Goal: Information Seeking & Learning: Learn about a topic

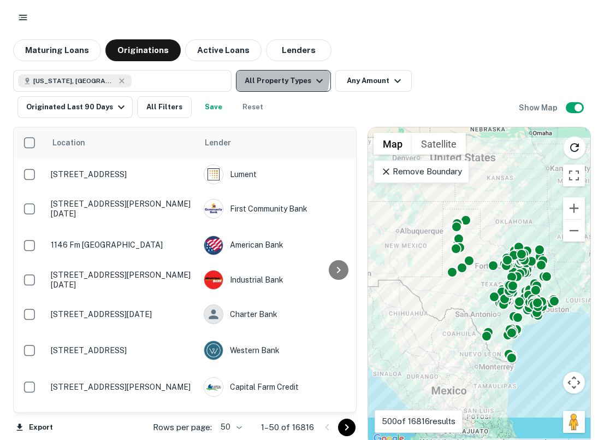
click at [274, 75] on button "All Property Types" at bounding box center [283, 81] width 95 height 22
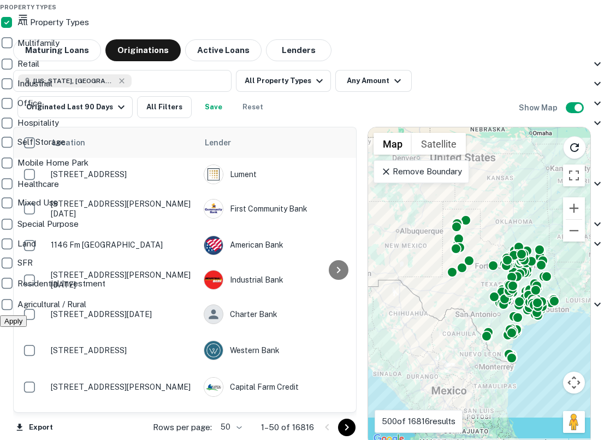
click at [386, 72] on div at bounding box center [302, 220] width 604 height 440
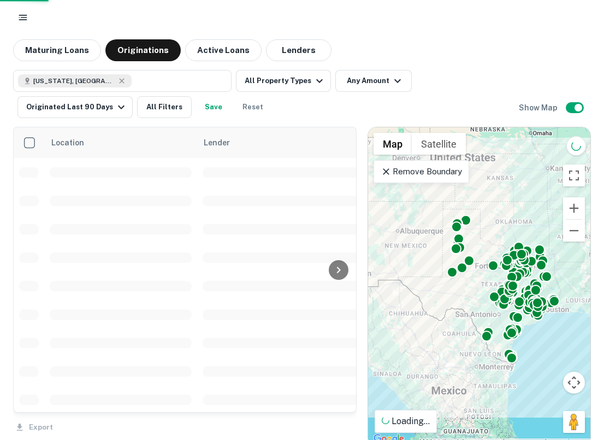
click at [386, 74] on div at bounding box center [302, 220] width 604 height 440
click at [381, 78] on div "Property Types All Property Types Multifamily Retail Storefront Auto Shop Bar S…" at bounding box center [302, 220] width 604 height 440
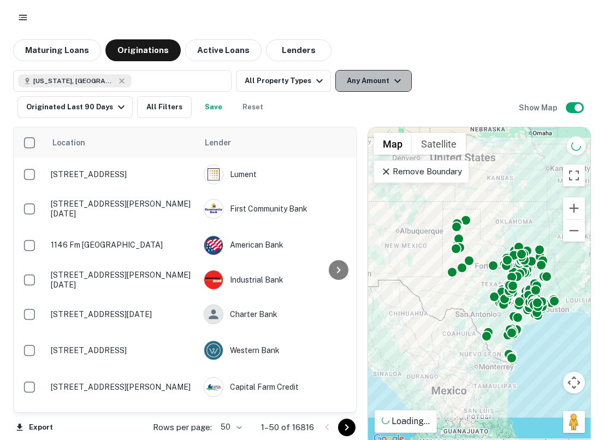
click at [369, 79] on button "Any Amount" at bounding box center [373, 81] width 76 height 22
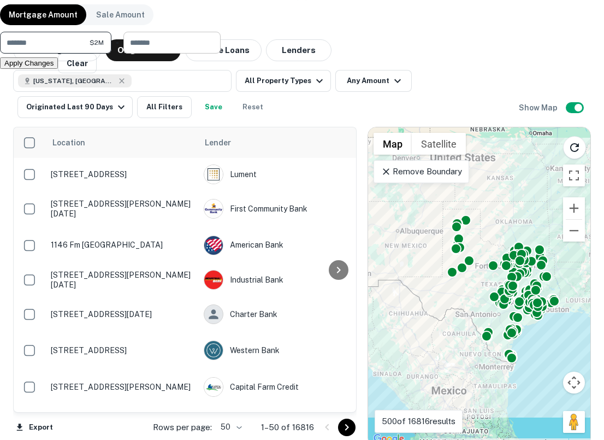
type input "*******"
click at [213, 54] on input "number" at bounding box center [168, 43] width 90 height 22
type input "********"
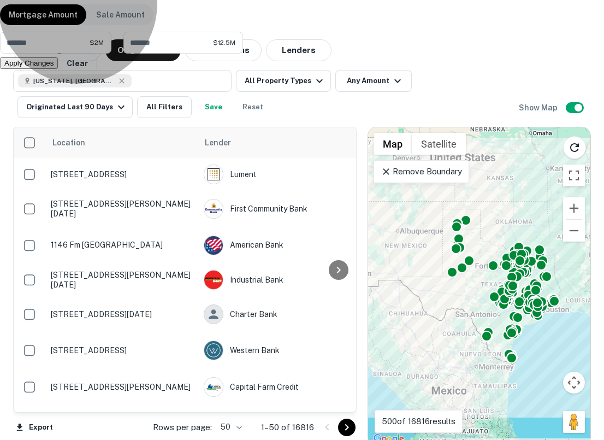
click at [58, 69] on button "Apply Changes" at bounding box center [29, 62] width 58 height 11
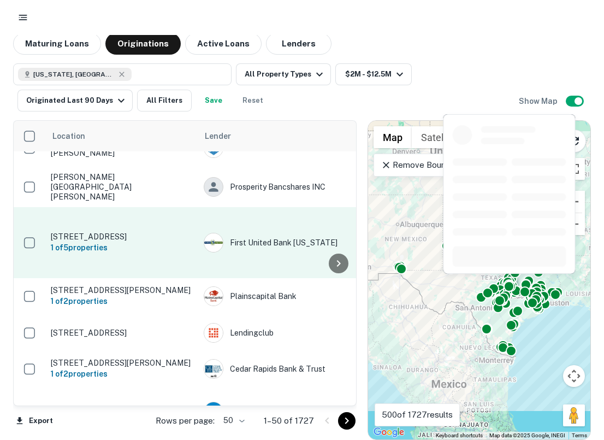
scroll to position [283, 0]
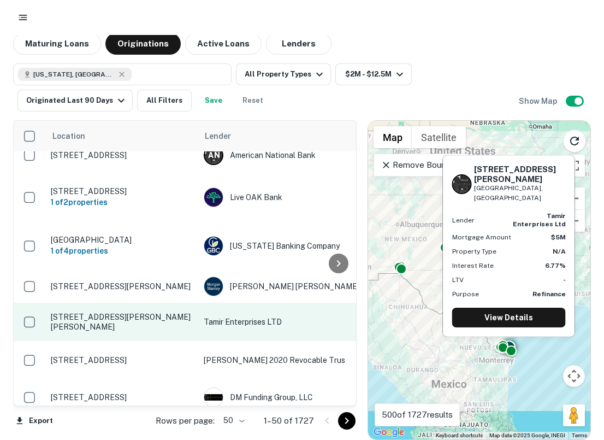
scroll to position [1554, 0]
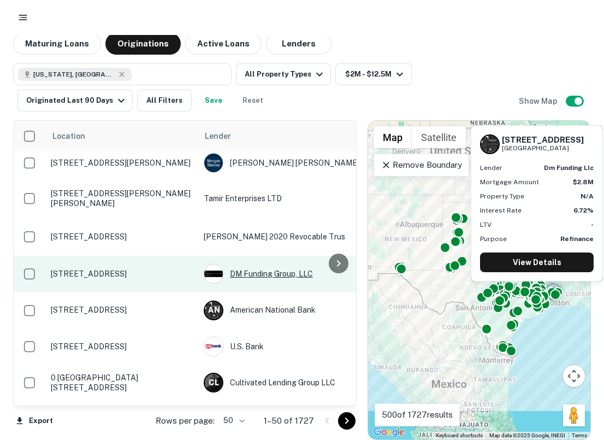
click at [219, 264] on img at bounding box center [213, 273] width 19 height 19
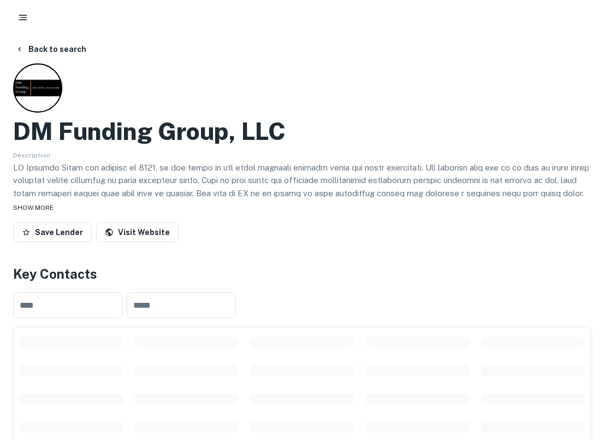
click at [38, 204] on span "SHOW MORE" at bounding box center [33, 208] width 40 height 8
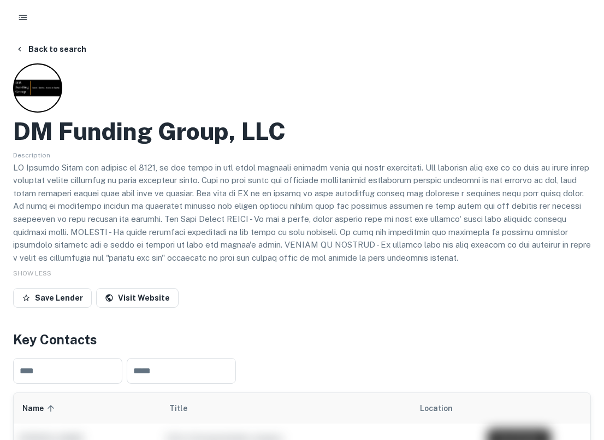
click at [145, 286] on div "DM Funding Group, LLC Description SHOW LESS Save Lender Visit Website" at bounding box center [302, 187] width 578 height 248
click at [145, 296] on link "Visit Website" at bounding box center [137, 298] width 82 height 20
click at [50, 58] on button "Back to search" at bounding box center [51, 49] width 80 height 20
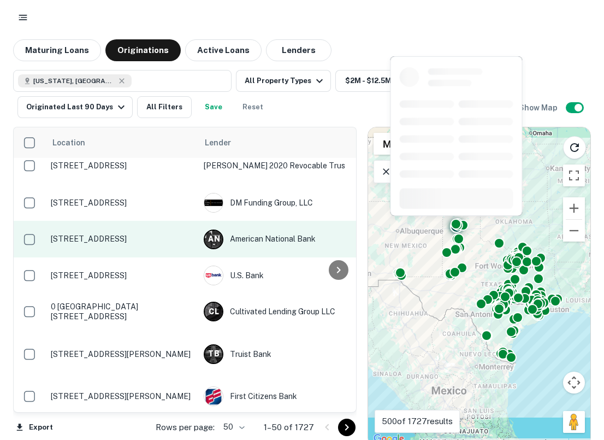
scroll to position [1632, 0]
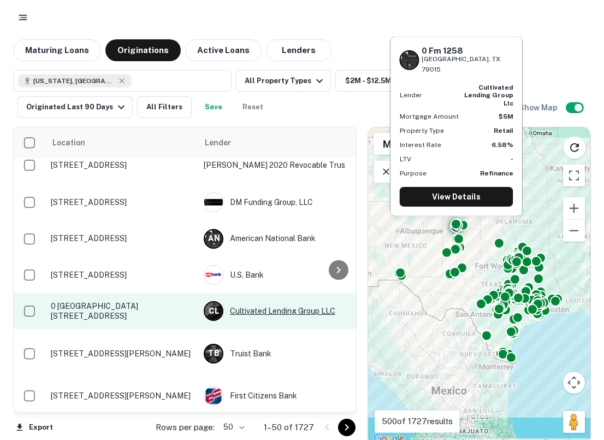
click at [271, 301] on div "C L Cultivated Lending Group LLC" at bounding box center [286, 311] width 164 height 20
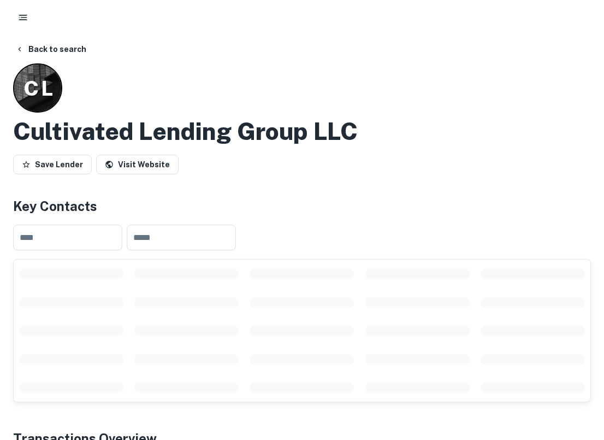
click at [241, 125] on h2 "Cultivated Lending Group LLC" at bounding box center [185, 131] width 345 height 29
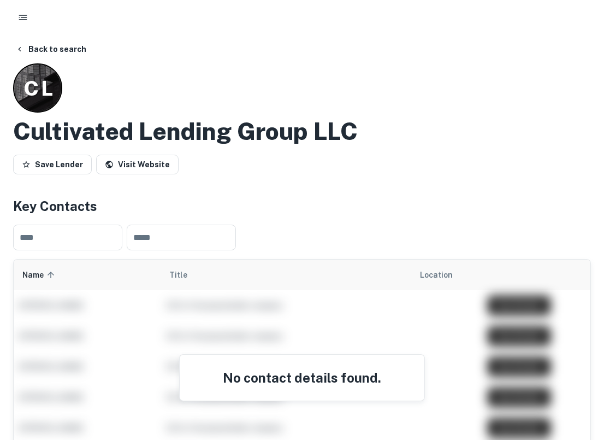
click at [241, 125] on h2 "Cultivated Lending Group LLC" at bounding box center [185, 131] width 345 height 29
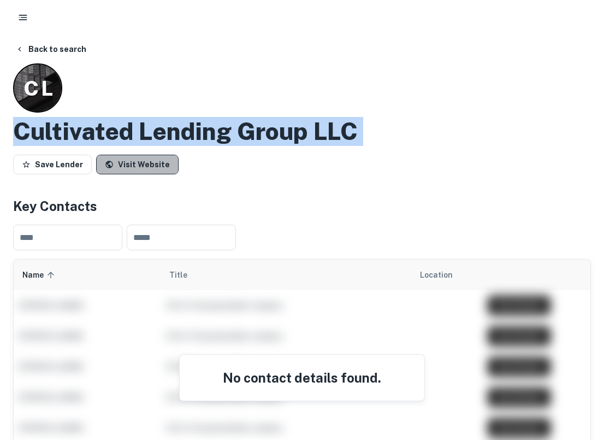
click at [155, 164] on link "Visit Website" at bounding box center [137, 165] width 82 height 20
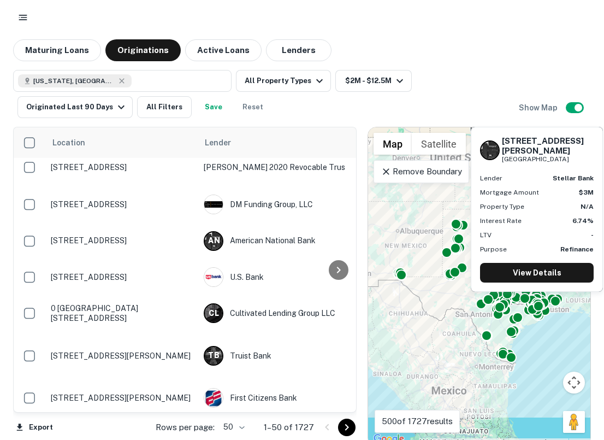
scroll to position [1684, 0]
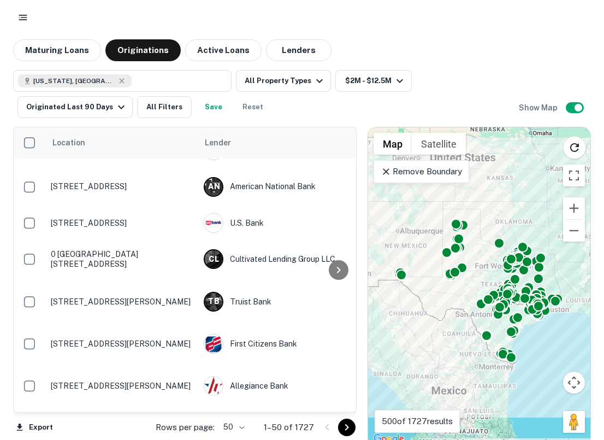
click at [245, 427] on body "Maturing Loans Originations Active Loans Lenders Texas, USA All Property Types …" at bounding box center [302, 220] width 604 height 440
click at [244, 418] on li "100" at bounding box center [235, 417] width 32 height 20
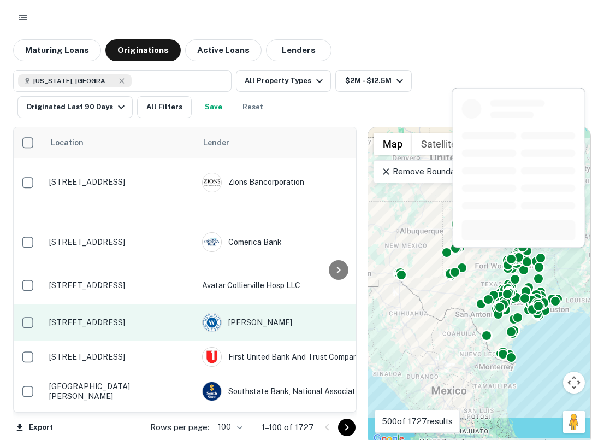
scroll to position [7, 0]
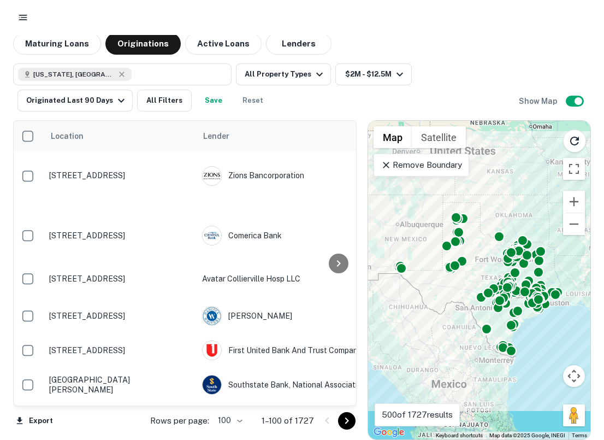
click at [352, 421] on icon "Go to next page" at bounding box center [346, 420] width 13 height 13
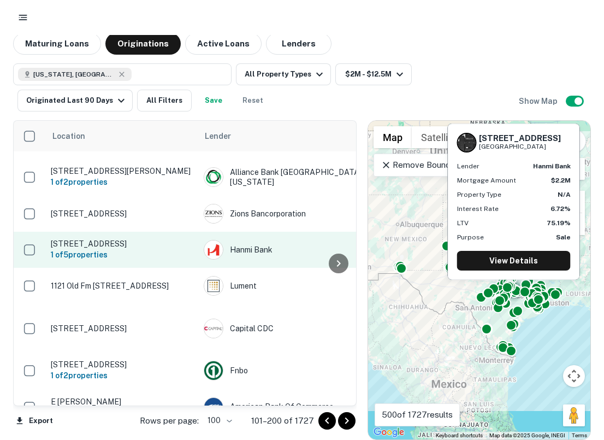
scroll to position [2705, 0]
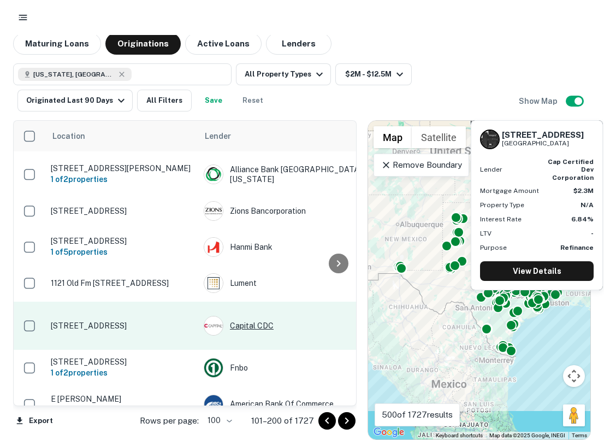
click at [239, 316] on div "Capital CDC" at bounding box center [286, 326] width 164 height 20
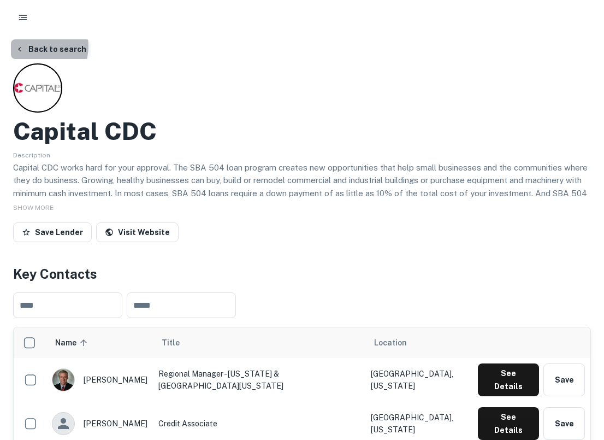
click at [38, 46] on button "Back to search" at bounding box center [51, 49] width 80 height 20
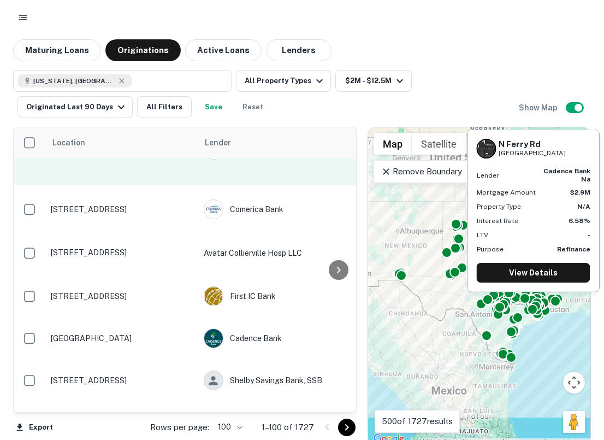
scroll to position [7, 0]
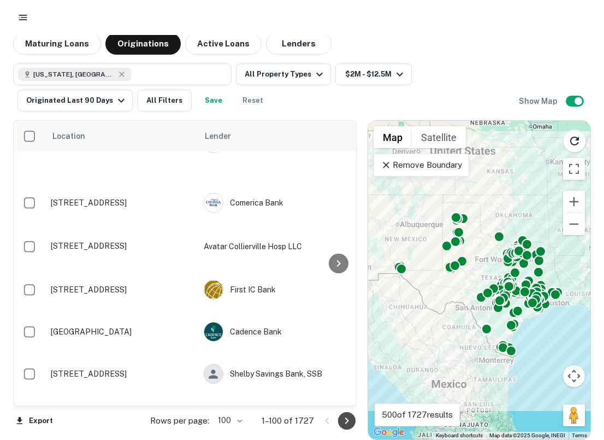
click at [351, 424] on icon "Go to next page" at bounding box center [346, 420] width 13 height 13
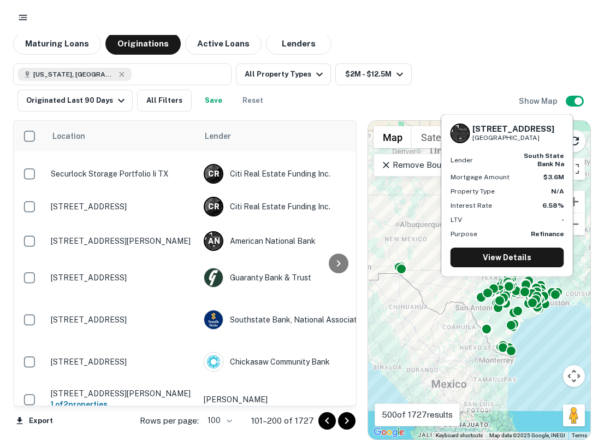
scroll to position [0, 0]
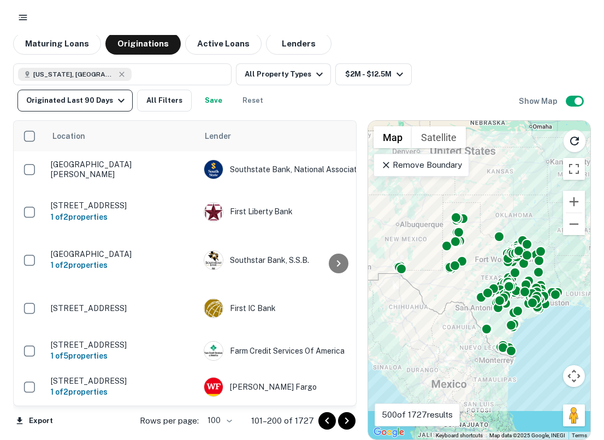
click at [107, 100] on div "Originated Last 90 Days" at bounding box center [77, 100] width 102 height 13
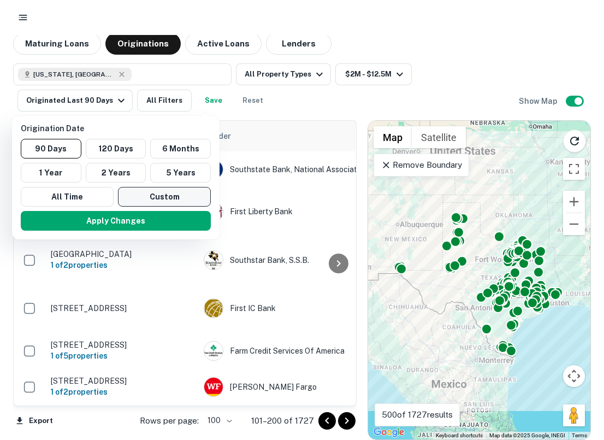
click at [157, 204] on button "Custom" at bounding box center [164, 197] width 93 height 20
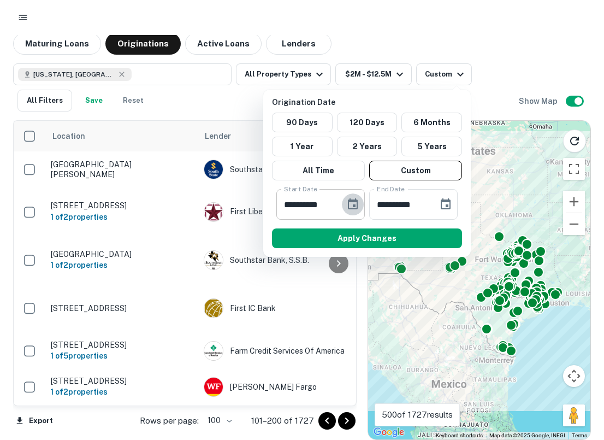
click at [355, 207] on icon "Choose date, selected date is Apr 4, 2025" at bounding box center [352, 204] width 13 height 13
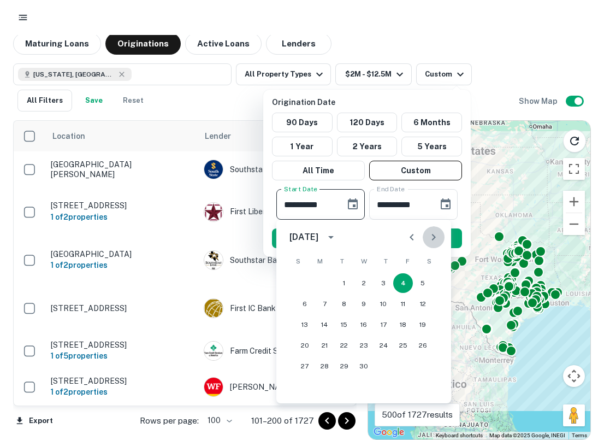
click at [438, 238] on icon "Next month" at bounding box center [433, 236] width 13 height 13
click at [438, 237] on icon "Next month" at bounding box center [433, 236] width 13 height 13
click at [344, 278] on button "1" at bounding box center [344, 283] width 20 height 20
type input "**********"
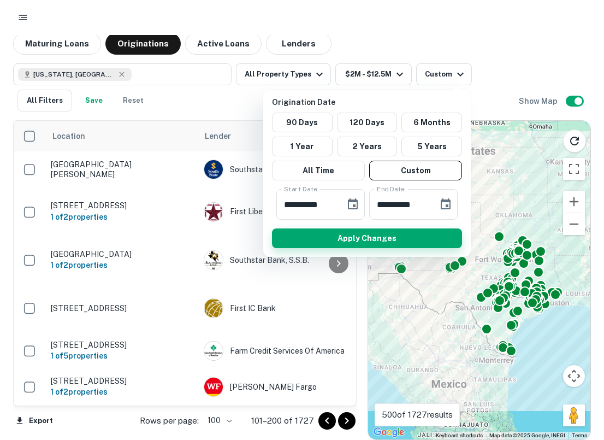
click at [396, 242] on button "Apply Changes" at bounding box center [367, 238] width 190 height 20
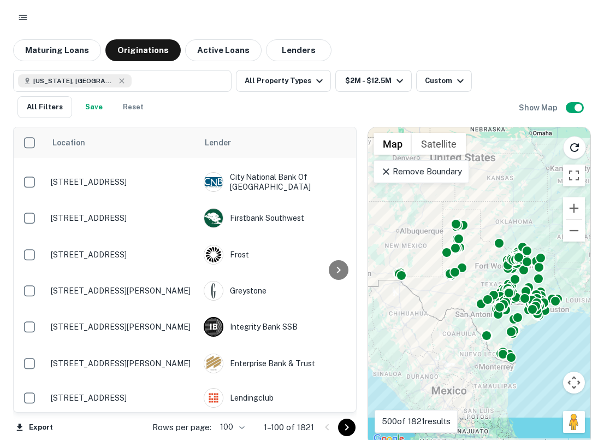
scroll to position [7, 0]
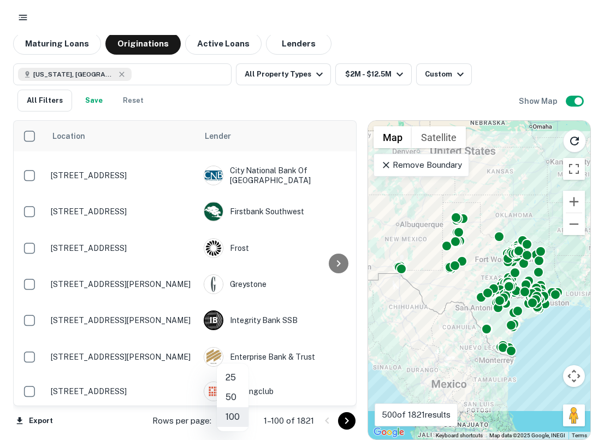
click at [234, 424] on body "Maturing Loans Originations Active Loans Lenders Texas, USA All Property Types …" at bounding box center [302, 213] width 604 height 440
click at [240, 415] on li "100" at bounding box center [233, 417] width 32 height 20
click at [340, 422] on icon "Go to next page" at bounding box center [346, 420] width 13 height 13
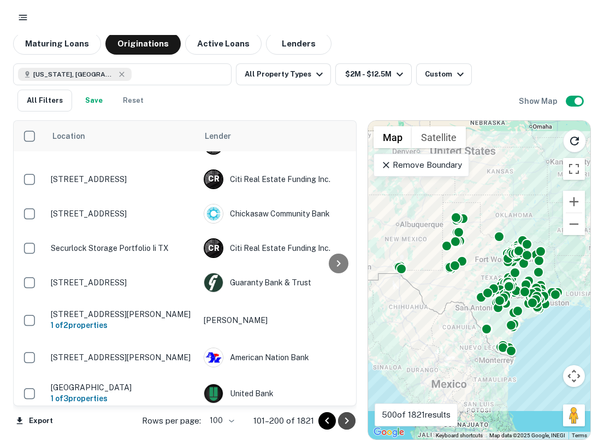
click at [341, 422] on icon "Go to next page" at bounding box center [346, 420] width 13 height 13
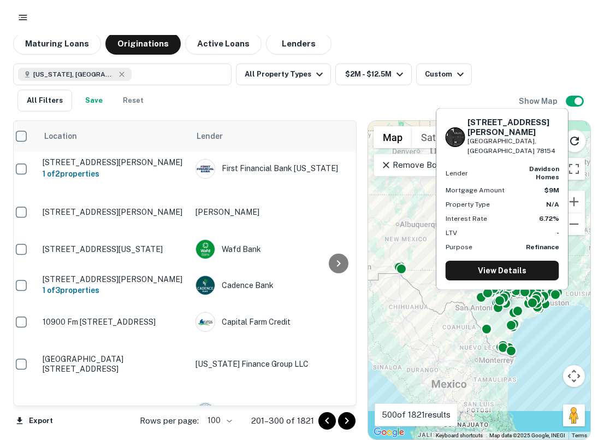
scroll to position [3589, 8]
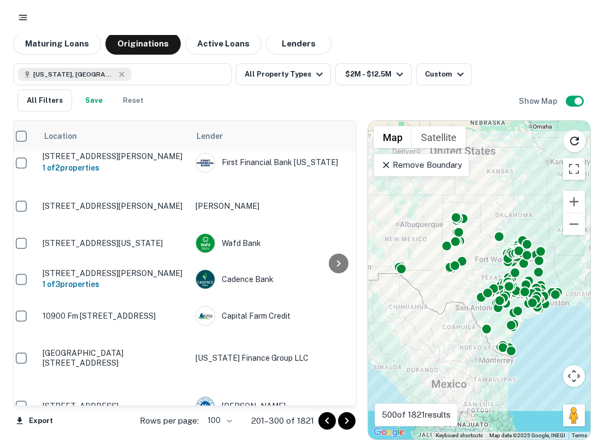
click at [352, 421] on icon "Go to next page" at bounding box center [346, 420] width 13 height 13
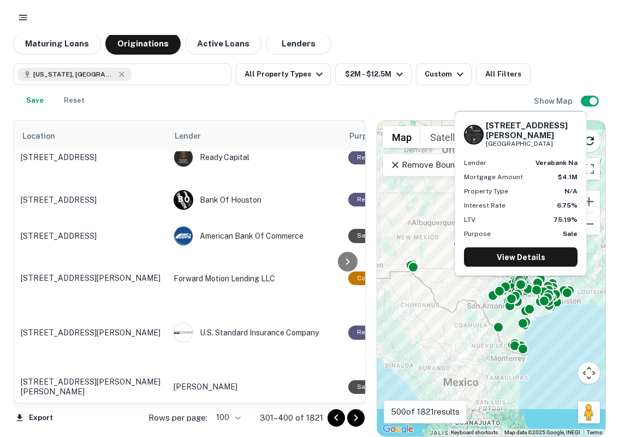
scroll to position [3611, 29]
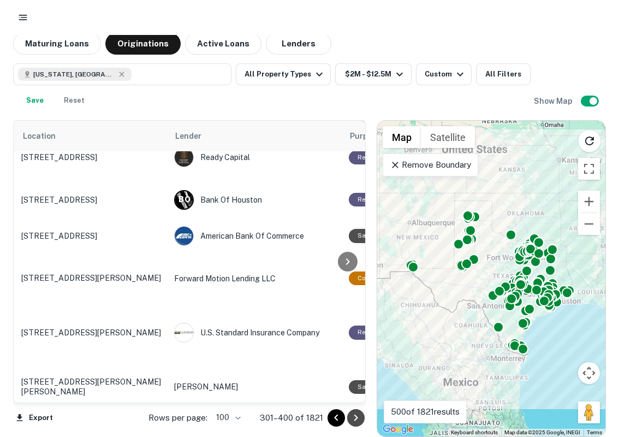
click at [353, 420] on icon "Go to next page" at bounding box center [355, 417] width 13 height 13
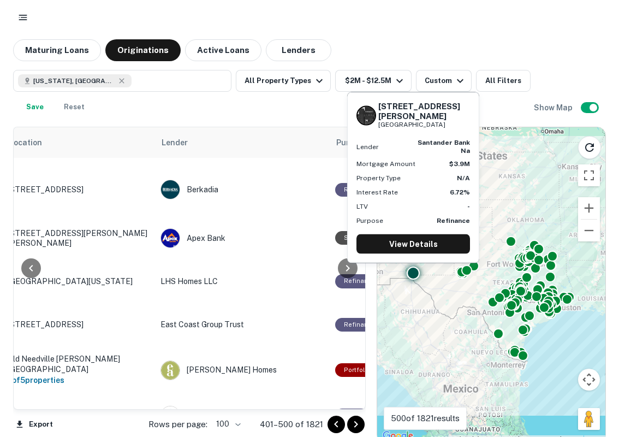
scroll to position [7, 0]
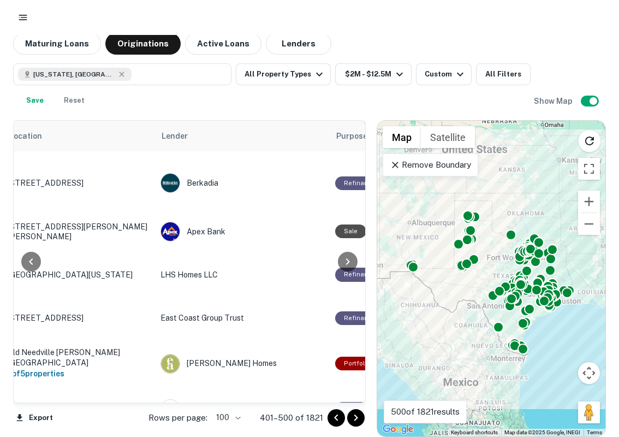
click at [353, 416] on icon "Go to next page" at bounding box center [355, 417] width 13 height 13
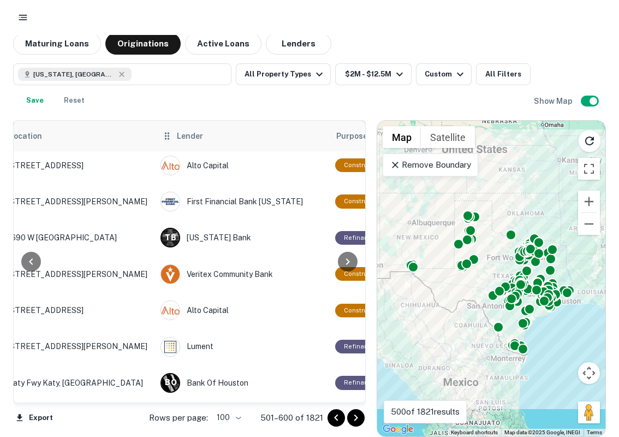
scroll to position [3642, 43]
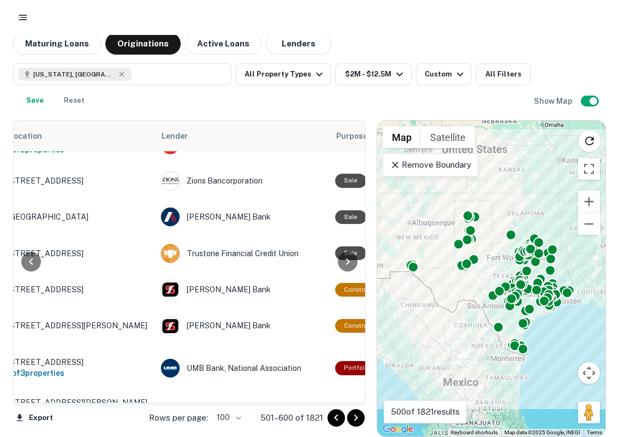
click at [357, 416] on icon "Go to next page" at bounding box center [356, 417] width 4 height 7
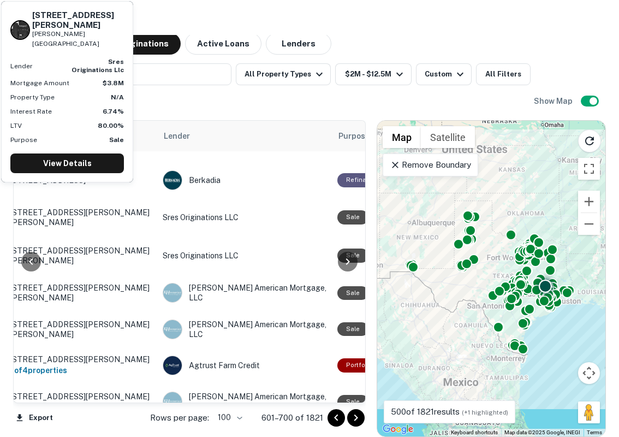
scroll to position [1392, 41]
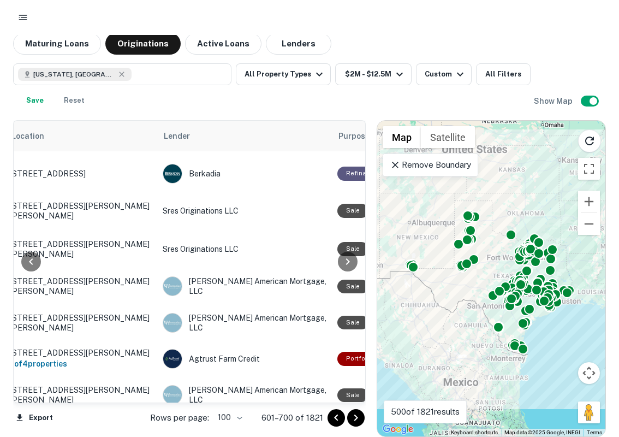
click at [240, 109] on div "Texas, USA All Property Types $2M - $12.5M Custom All Filters Save Reset" at bounding box center [273, 87] width 521 height 48
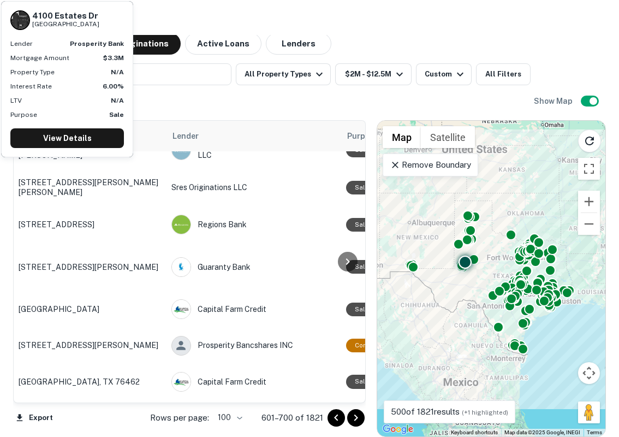
scroll to position [3512, 32]
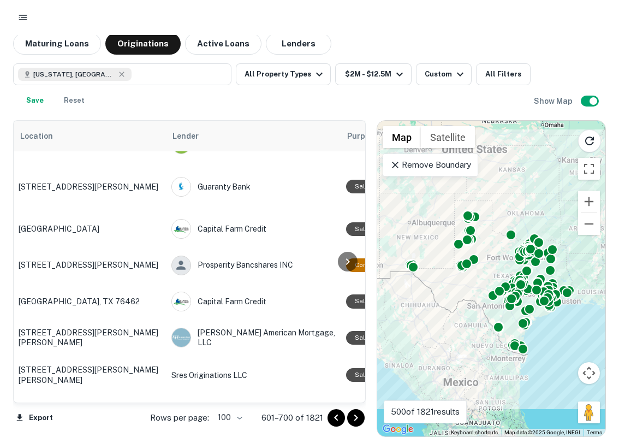
click at [359, 421] on icon "Go to next page" at bounding box center [355, 417] width 13 height 13
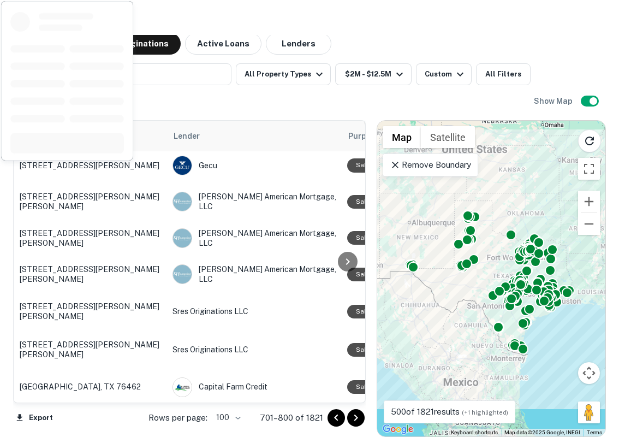
scroll to position [776, 31]
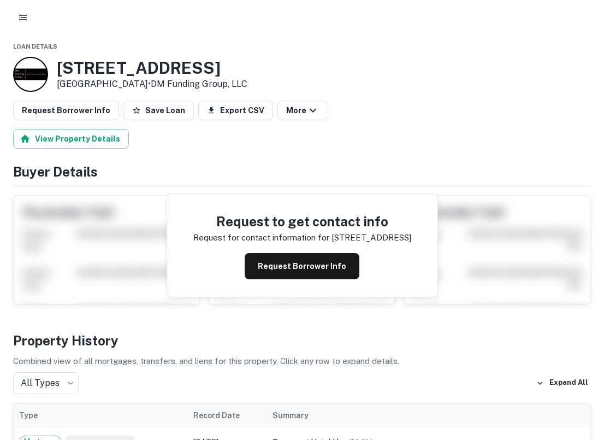
drag, startPoint x: 147, startPoint y: 83, endPoint x: 253, endPoint y: 80, distance: 106.5
click at [253, 80] on div "2155 N 11th St Beaumont, TX 77703 • DM Funding Group, LLC" at bounding box center [302, 74] width 578 height 35
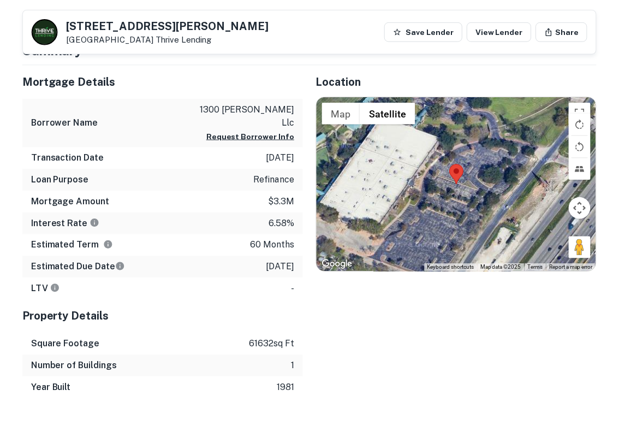
scroll to position [255, 0]
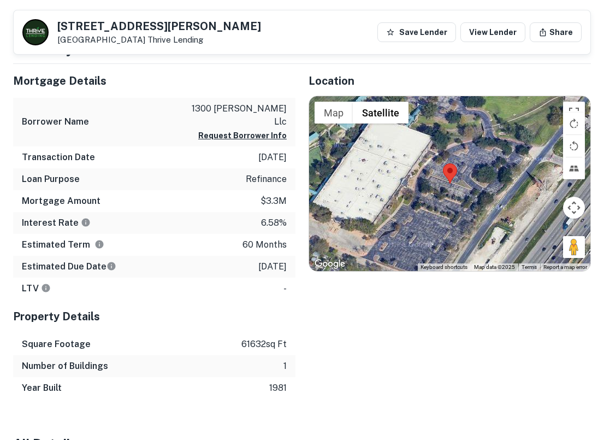
click at [169, 168] on div "Loan Purpose refinance" at bounding box center [154, 179] width 282 height 22
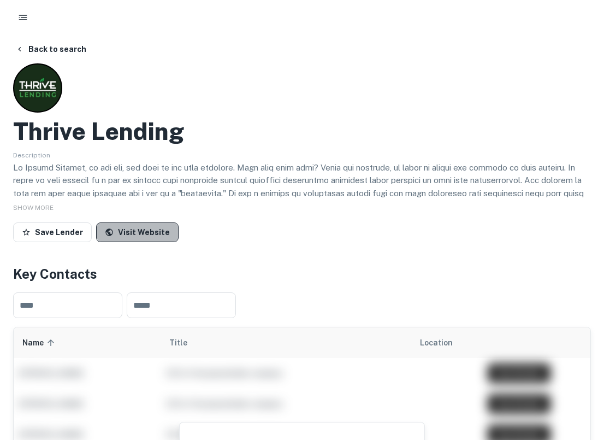
click at [150, 234] on link "Visit Website" at bounding box center [137, 232] width 82 height 20
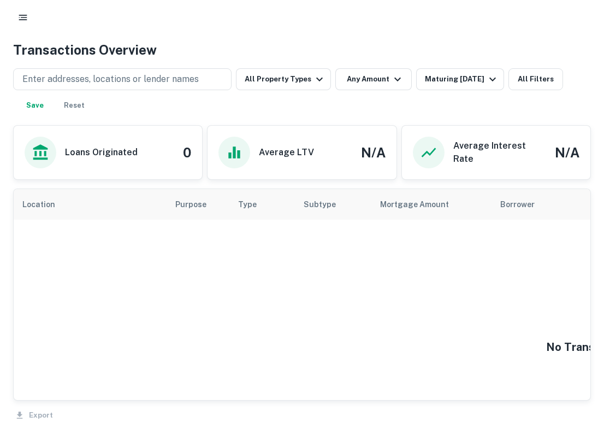
scroll to position [530, 0]
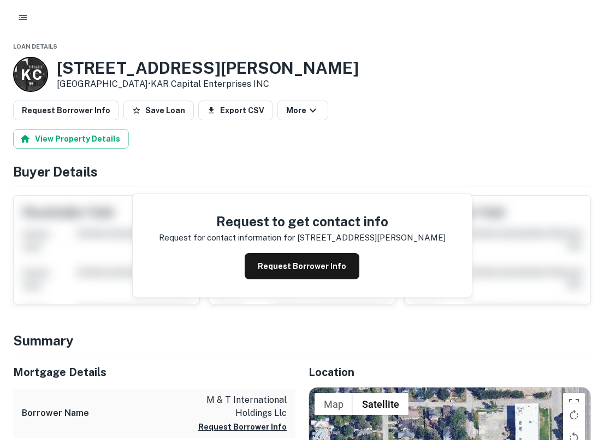
click at [37, 85] on p "K C" at bounding box center [31, 74] width 20 height 21
click at [37, 75] on p "K C" at bounding box center [31, 74] width 20 height 21
drag, startPoint x: 144, startPoint y: 82, endPoint x: 282, endPoint y: 93, distance: 138.5
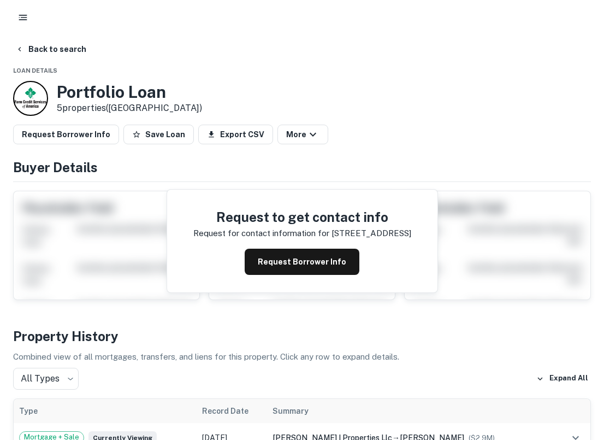
click at [39, 98] on div at bounding box center [30, 98] width 35 height 35
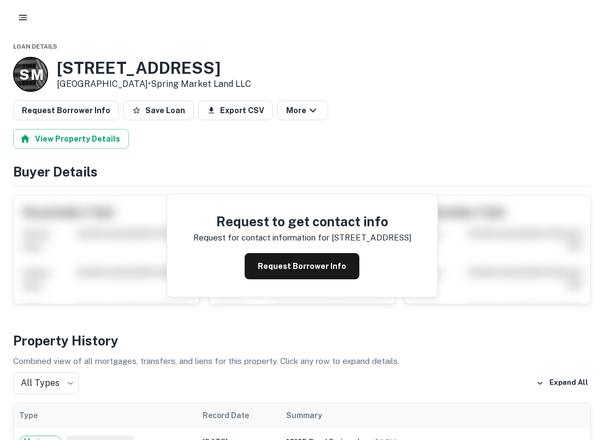
click at [29, 62] on div "S M" at bounding box center [30, 74] width 35 height 35
click at [32, 73] on p "S M" at bounding box center [30, 74] width 23 height 21
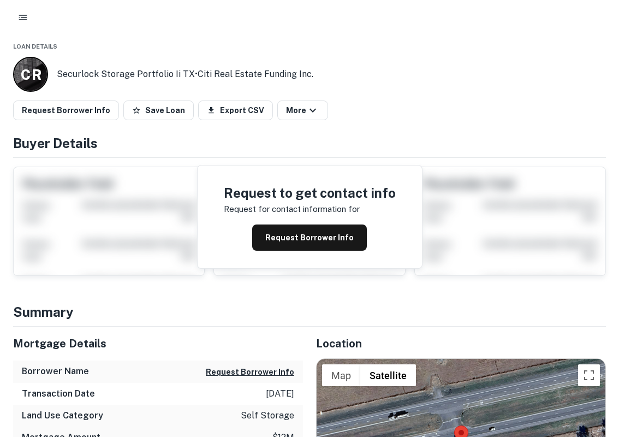
click at [31, 78] on p "C R" at bounding box center [31, 74] width 20 height 21
drag, startPoint x: 56, startPoint y: 77, endPoint x: 131, endPoint y: 75, distance: 74.8
click at [131, 75] on div "C R Securlock storage portfolio ii TX • Citi Real Estate Funding Inc." at bounding box center [163, 74] width 300 height 35
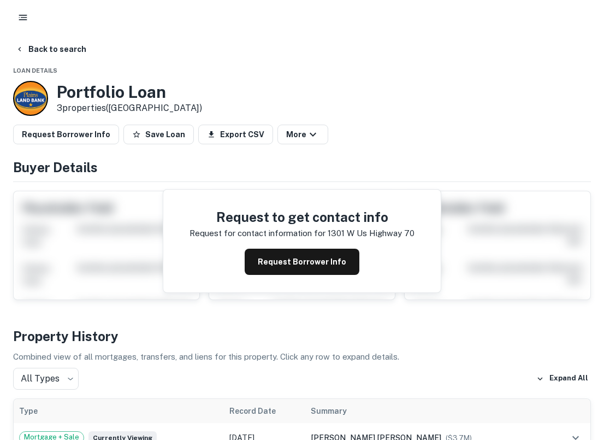
click at [39, 106] on div at bounding box center [30, 98] width 35 height 35
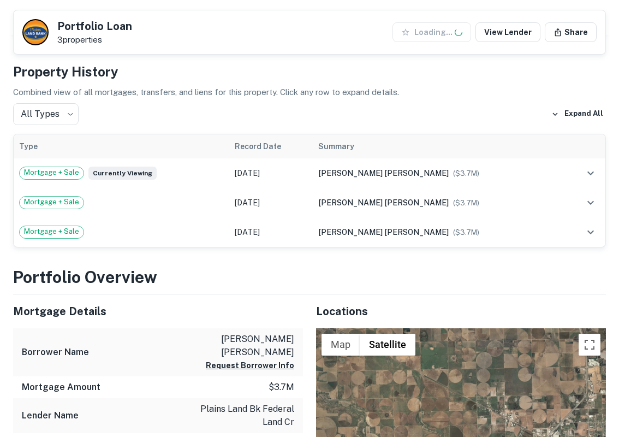
scroll to position [242, 0]
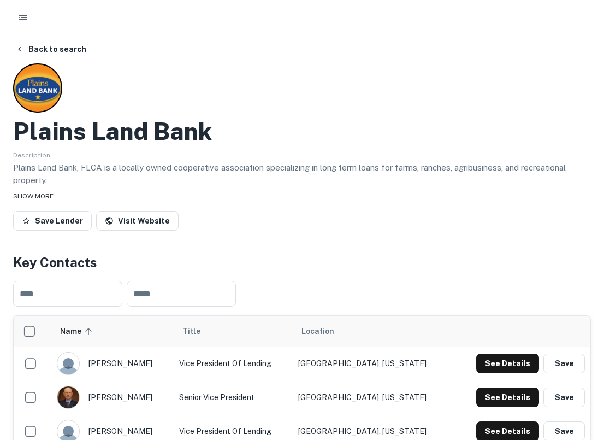
click at [46, 194] on span "SHOW MORE" at bounding box center [33, 196] width 40 height 8
click at [38, 192] on span "SHOW LESS" at bounding box center [32, 196] width 38 height 8
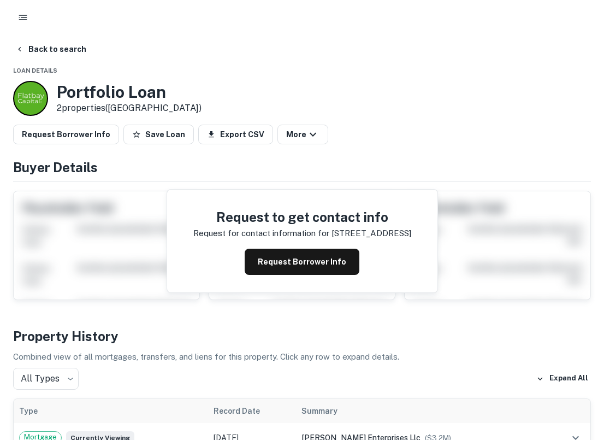
click at [40, 97] on div at bounding box center [30, 98] width 35 height 35
click at [29, 51] on button "Back to search" at bounding box center [51, 49] width 80 height 20
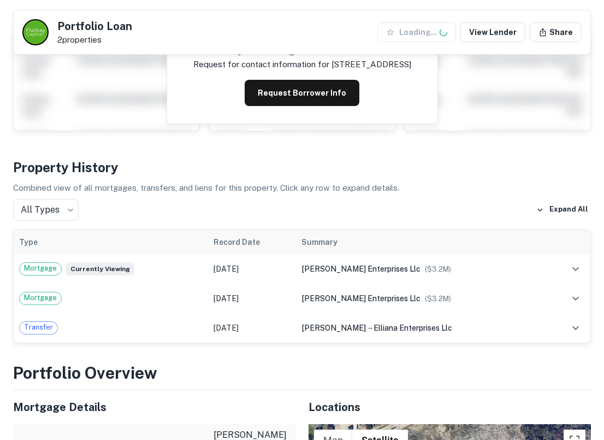
scroll to position [138, 0]
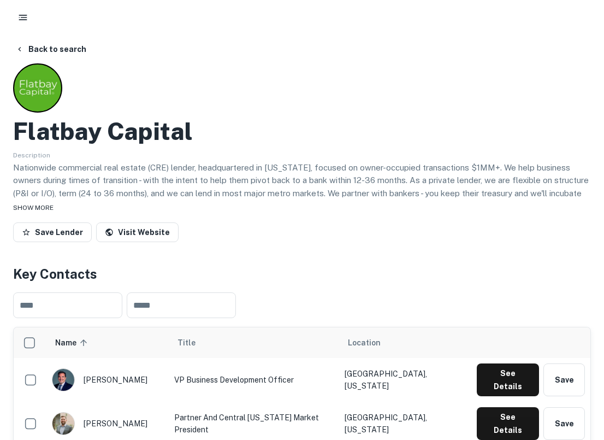
click at [40, 207] on span "SHOW MORE" at bounding box center [33, 208] width 40 height 8
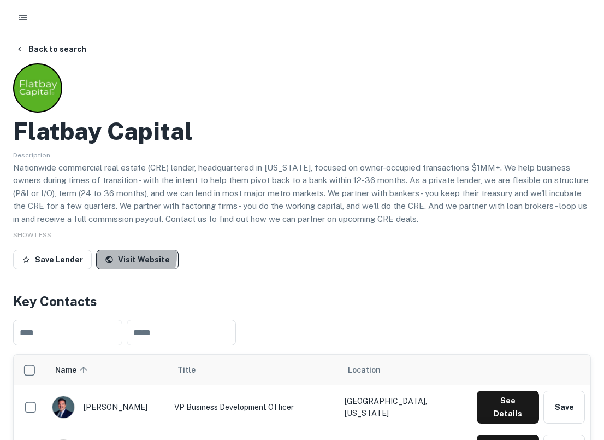
click at [128, 256] on link "Visit Website" at bounding box center [137, 260] width 82 height 20
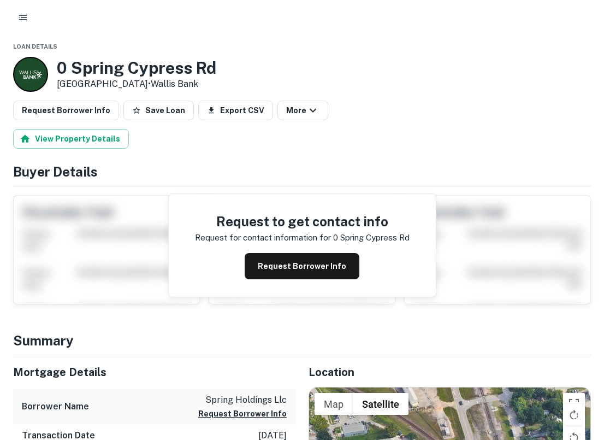
click at [160, 68] on h3 "0 Spring Cypress Rd" at bounding box center [136, 68] width 159 height 20
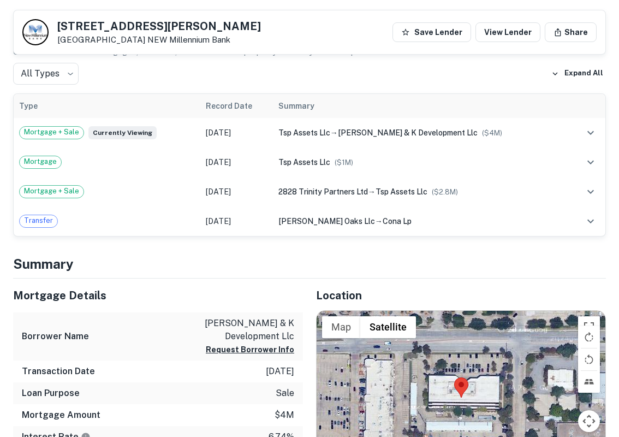
scroll to position [282, 0]
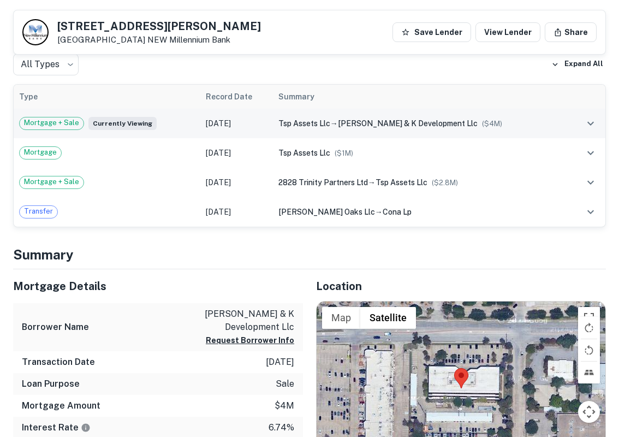
click at [301, 115] on td "tsp assets llc → [PERSON_NAME] & k development llc ($ 4M )" at bounding box center [420, 123] width 295 height 29
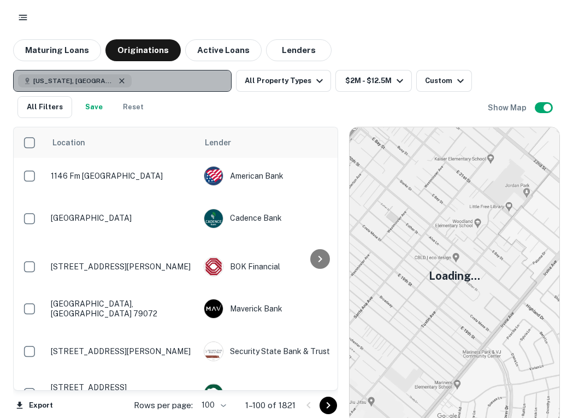
click at [117, 78] on icon "button" at bounding box center [121, 80] width 9 height 9
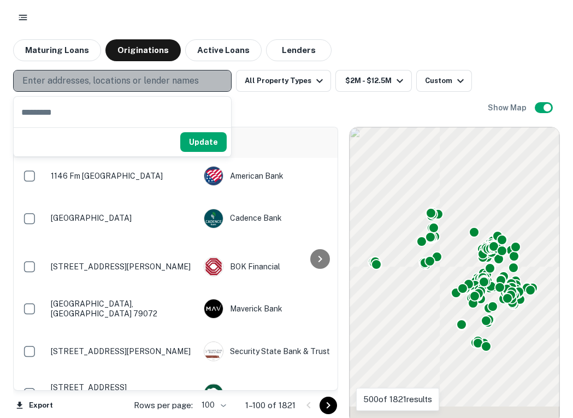
click at [74, 82] on p "Enter addresses, locations or lender names" at bounding box center [110, 80] width 176 height 13
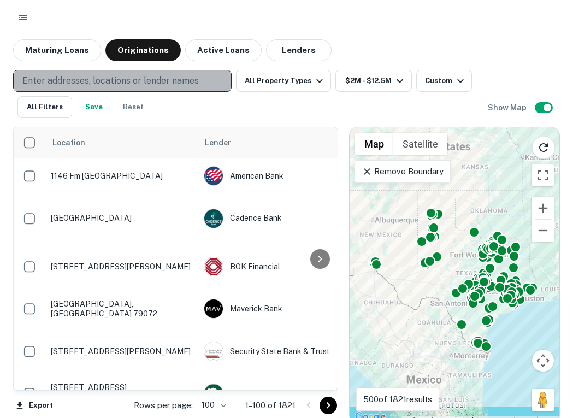
click at [74, 82] on p "Enter addresses, locations or lender names" at bounding box center [110, 80] width 176 height 13
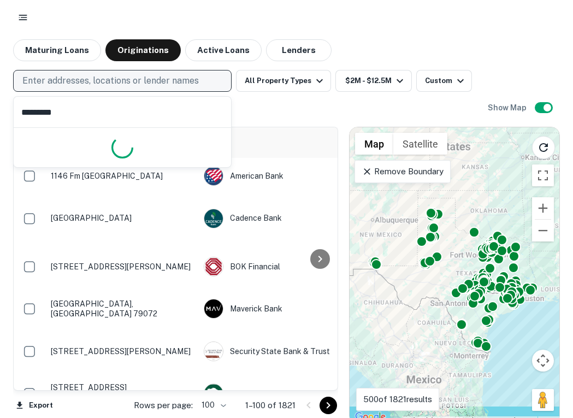
type input "**********"
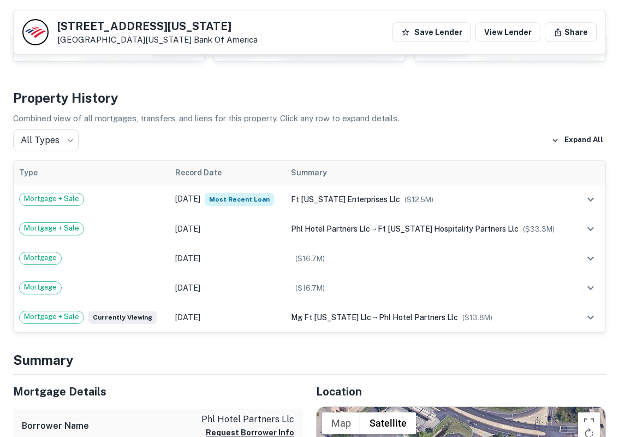
scroll to position [231, 0]
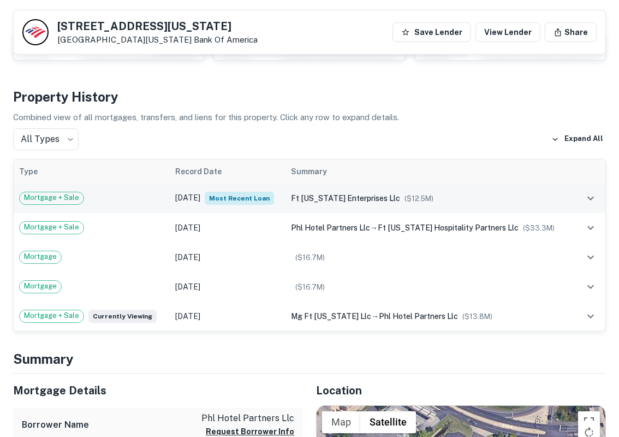
click at [286, 199] on td "Dec 12, 2023 Most Recent Loan" at bounding box center [228, 197] width 116 height 29
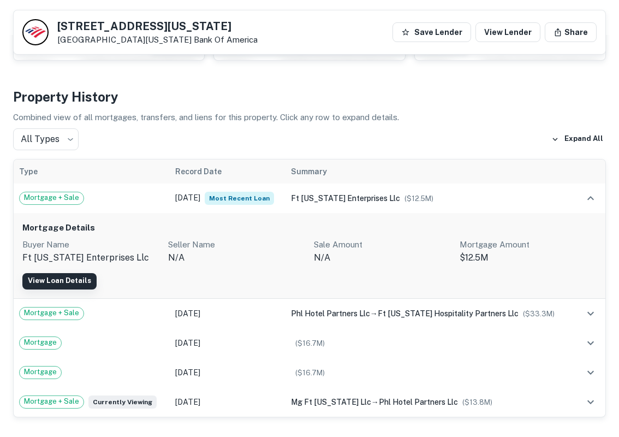
click at [80, 277] on link "View Loan Details" at bounding box center [59, 281] width 74 height 16
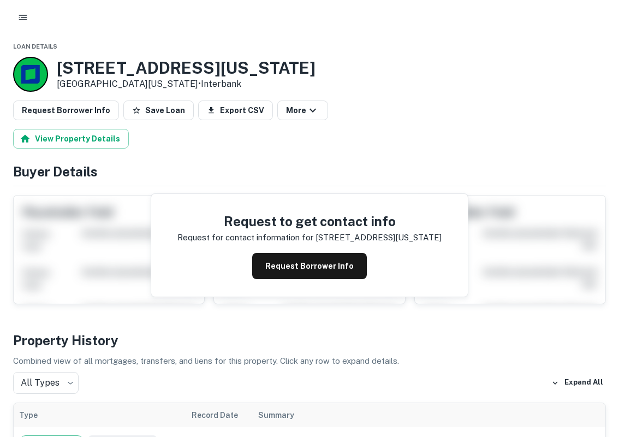
click at [30, 70] on div at bounding box center [30, 74] width 35 height 35
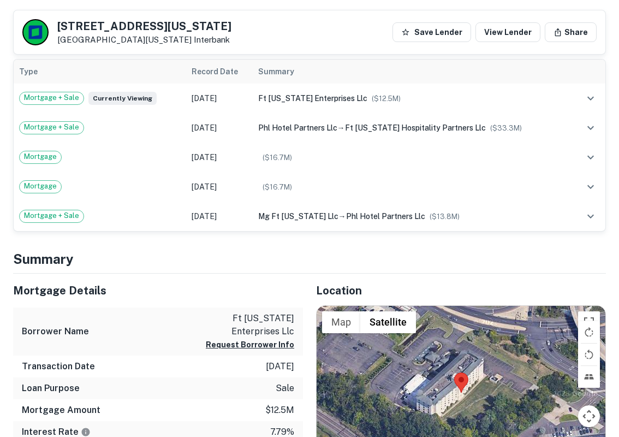
scroll to position [310, 0]
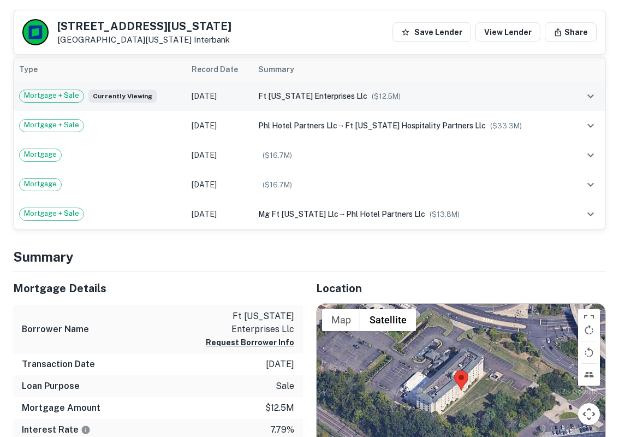
click at [596, 93] on icon "expand row" at bounding box center [590, 96] width 13 height 13
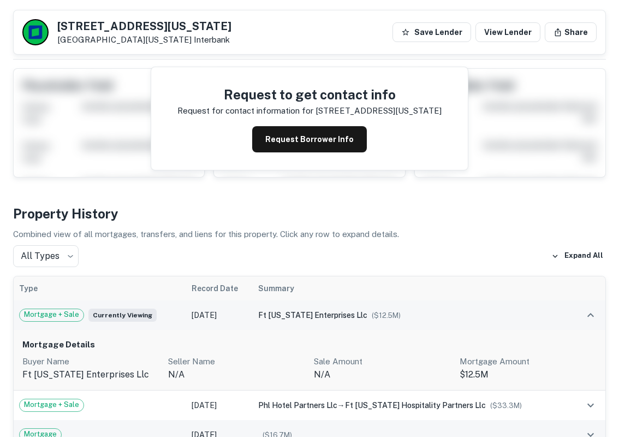
scroll to position [0, 0]
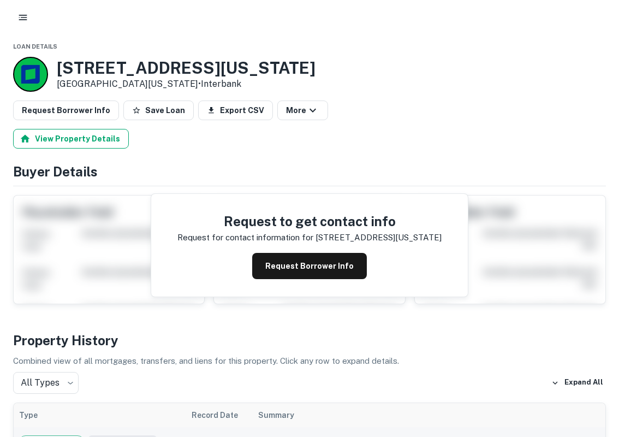
click at [114, 137] on button "View Property Details" at bounding box center [71, 139] width 116 height 20
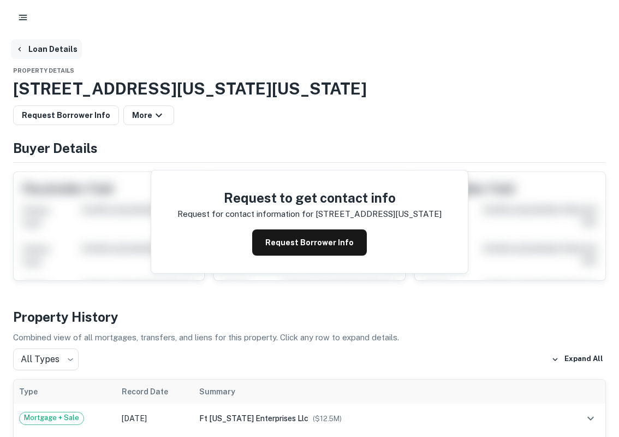
click at [58, 48] on button "Loan Details" at bounding box center [46, 49] width 71 height 20
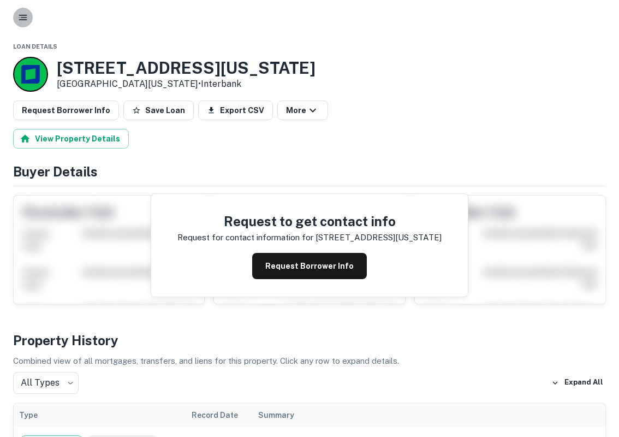
click at [21, 20] on icon "button" at bounding box center [22, 17] width 11 height 11
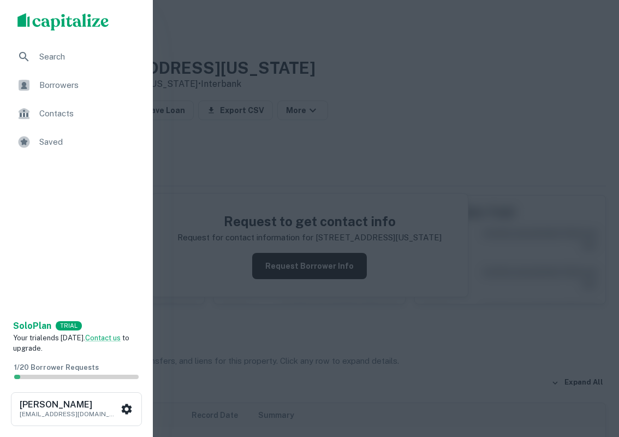
click at [36, 62] on div "Search" at bounding box center [76, 57] width 135 height 26
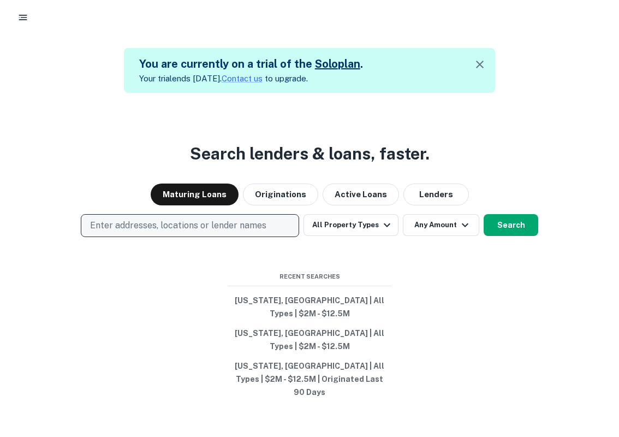
click at [164, 232] on p "Enter addresses, locations or lender names" at bounding box center [178, 225] width 176 height 13
type input "**********"
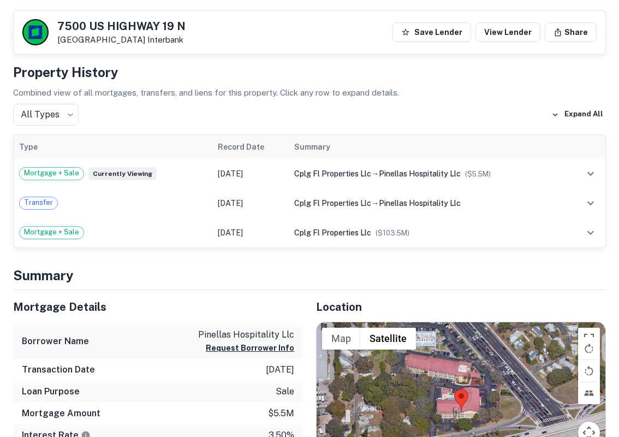
scroll to position [254, 0]
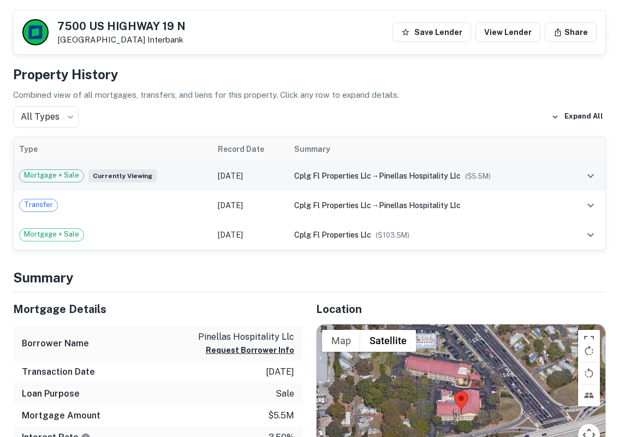
click at [587, 175] on icon "expand row" at bounding box center [590, 175] width 13 height 13
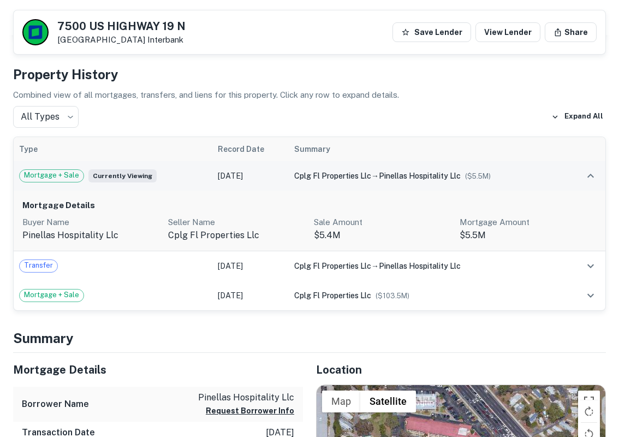
click at [587, 175] on icon "expand row" at bounding box center [590, 175] width 13 height 13
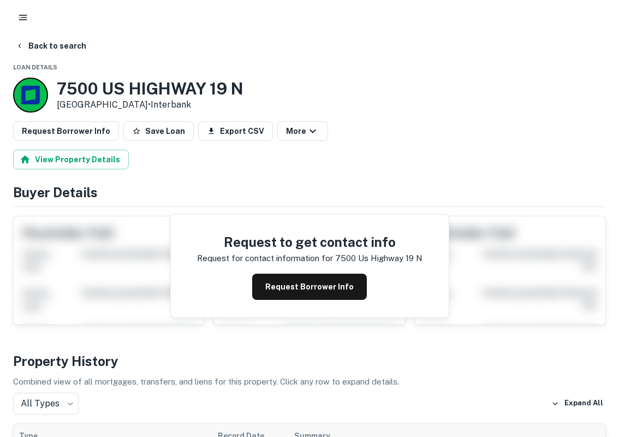
scroll to position [0, 0]
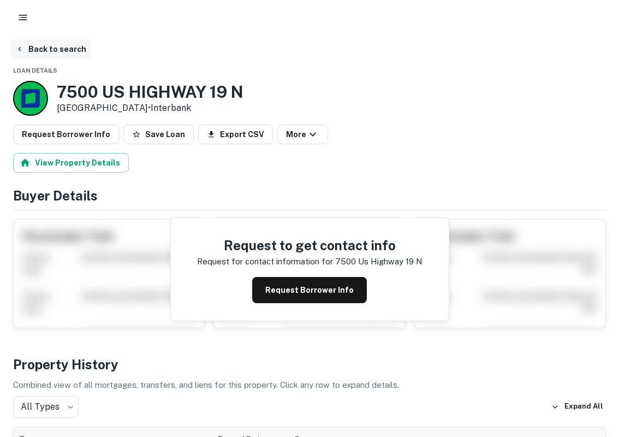
click at [35, 52] on button "Back to search" at bounding box center [51, 49] width 80 height 20
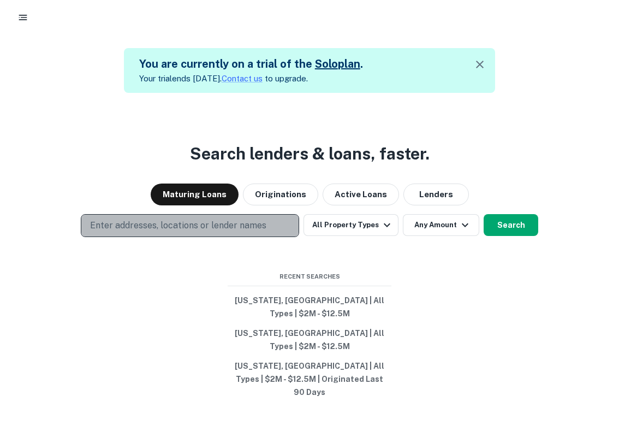
click at [161, 232] on p "Enter addresses, locations or lender names" at bounding box center [178, 225] width 176 height 13
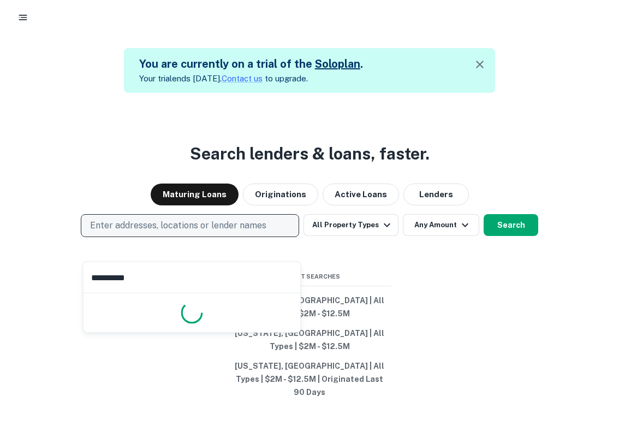
type input "**********"
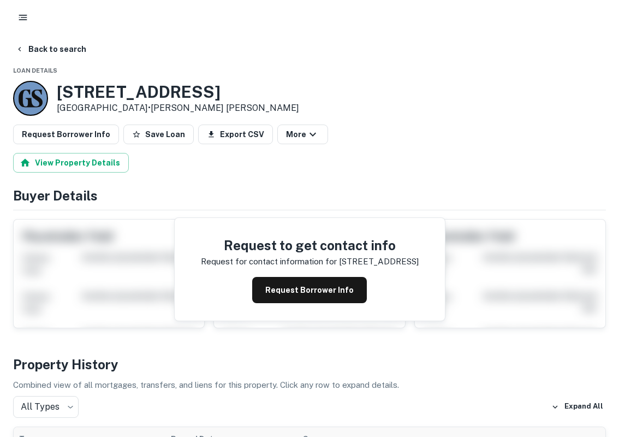
click at [36, 94] on div at bounding box center [30, 98] width 35 height 35
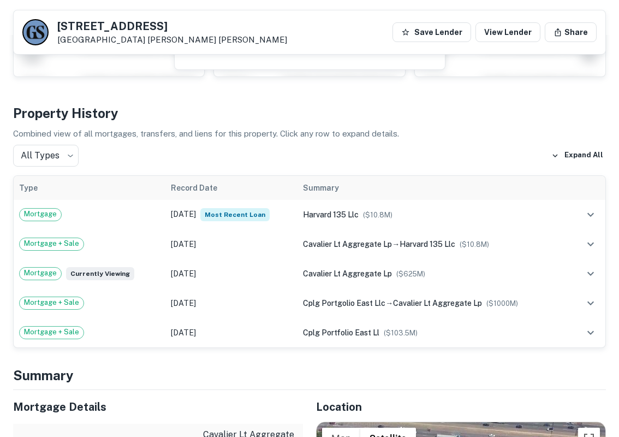
scroll to position [217, 0]
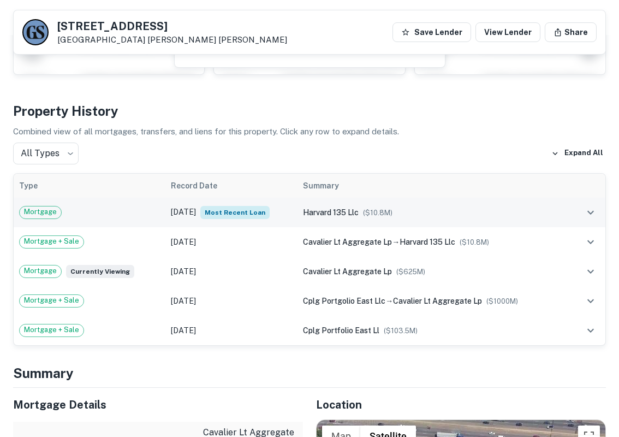
click at [341, 210] on span "harvard 135 llc" at bounding box center [331, 212] width 56 height 9
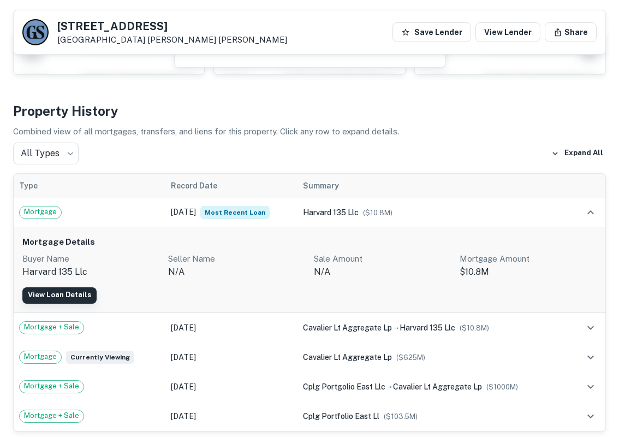
click at [76, 293] on link "View Loan Details" at bounding box center [59, 295] width 74 height 16
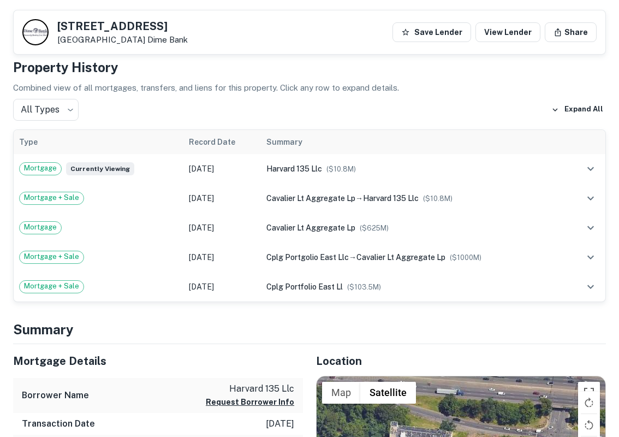
scroll to position [54, 0]
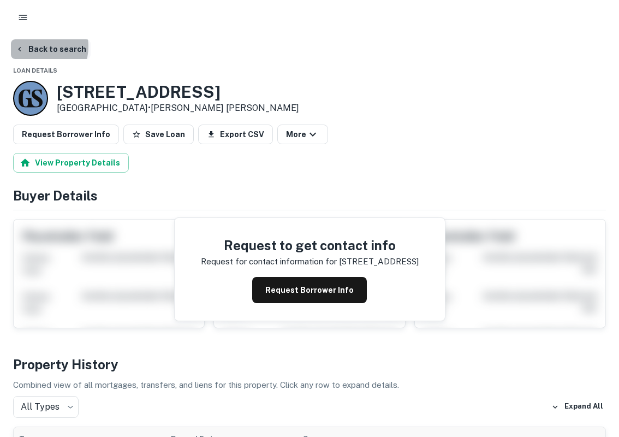
click at [35, 46] on button "Back to search" at bounding box center [51, 49] width 80 height 20
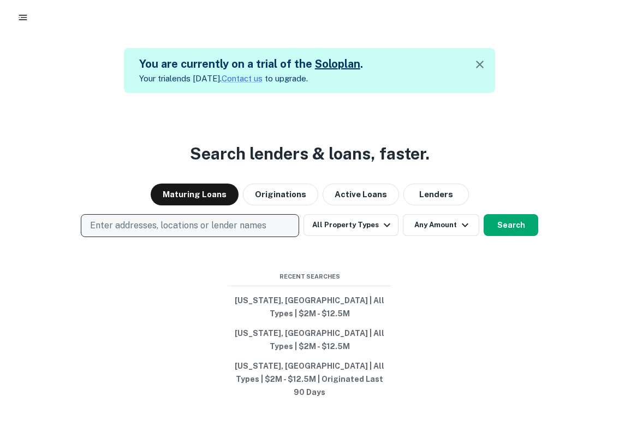
click at [133, 232] on p "Enter addresses, locations or lender names" at bounding box center [178, 225] width 176 height 13
type input "**********"
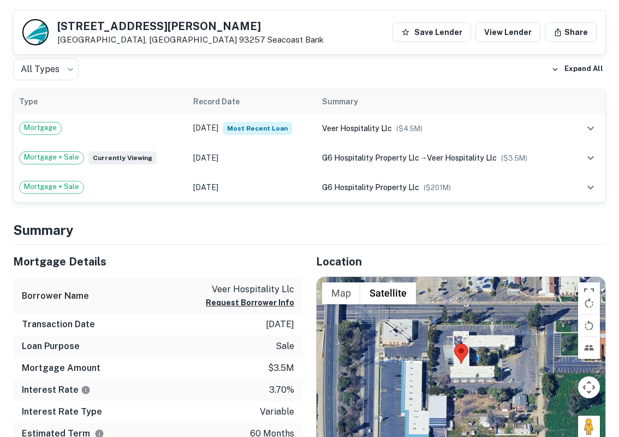
scroll to position [301, 0]
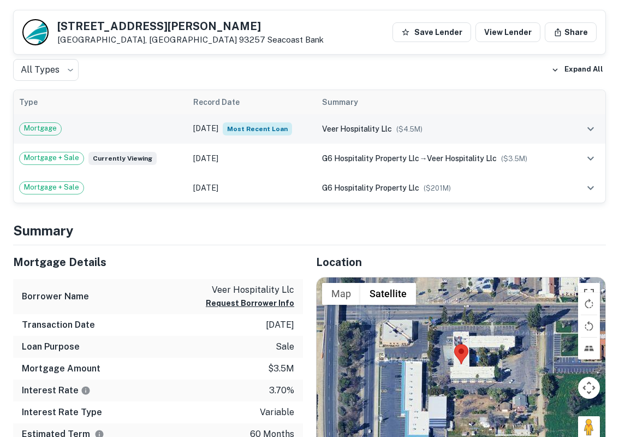
click at [292, 132] on span "Most Recent Loan" at bounding box center [257, 128] width 69 height 13
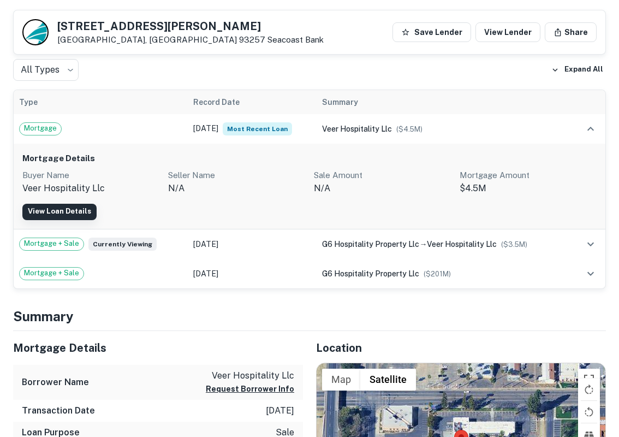
click at [85, 204] on link "View Loan Details" at bounding box center [59, 212] width 74 height 16
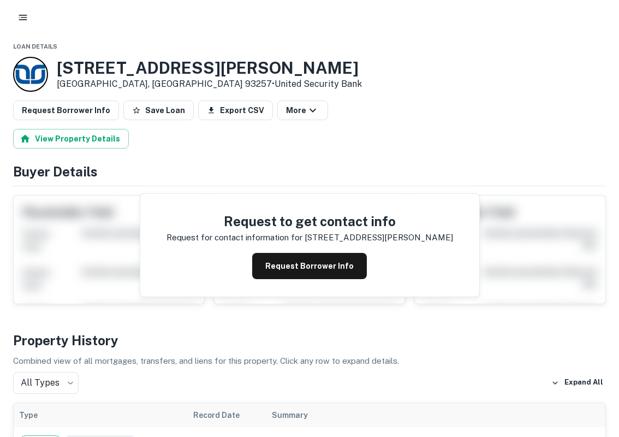
click at [31, 75] on div at bounding box center [30, 74] width 35 height 35
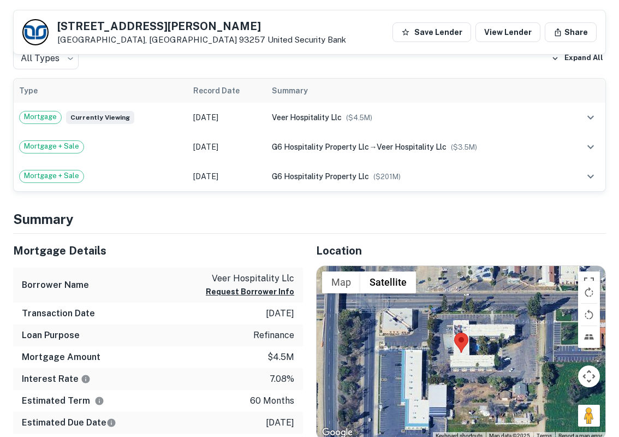
scroll to position [289, 0]
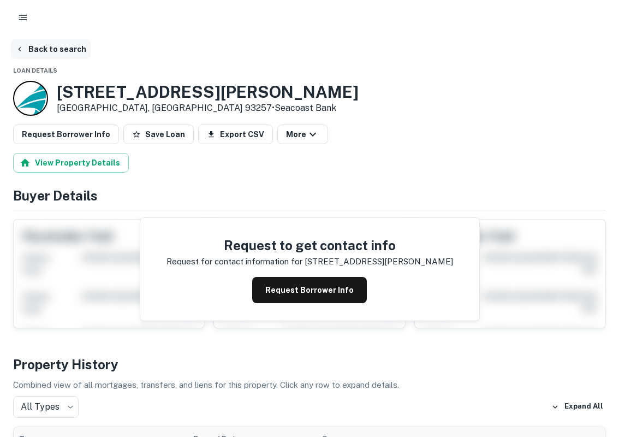
click at [44, 42] on button "Back to search" at bounding box center [51, 49] width 80 height 20
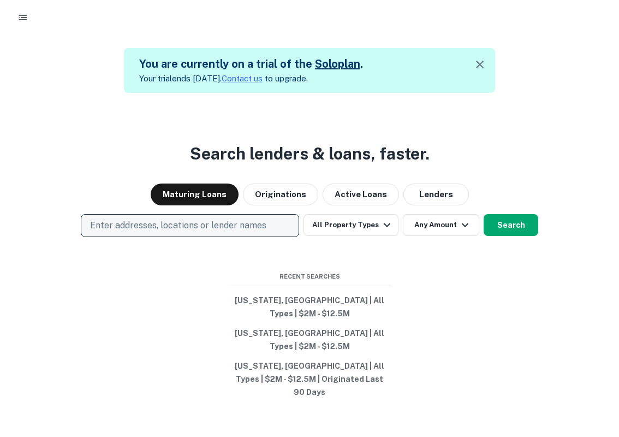
click at [177, 232] on p "Enter addresses, locations or lender names" at bounding box center [178, 225] width 176 height 13
type input "**********"
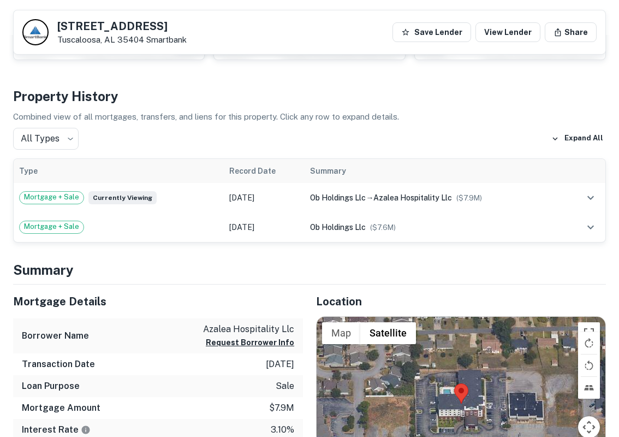
scroll to position [231, 0]
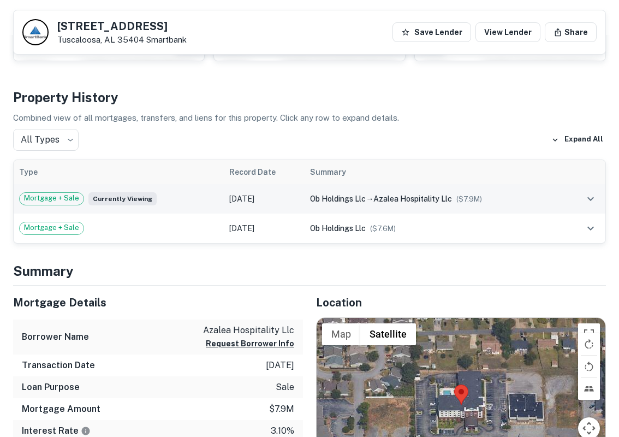
click at [293, 202] on td "May 09, 2021" at bounding box center [264, 198] width 81 height 29
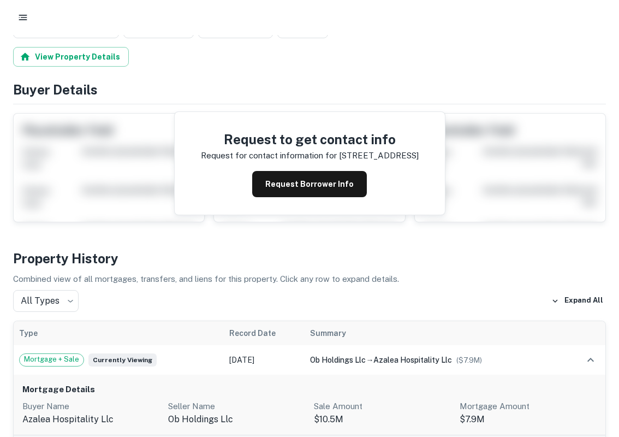
scroll to position [0, 0]
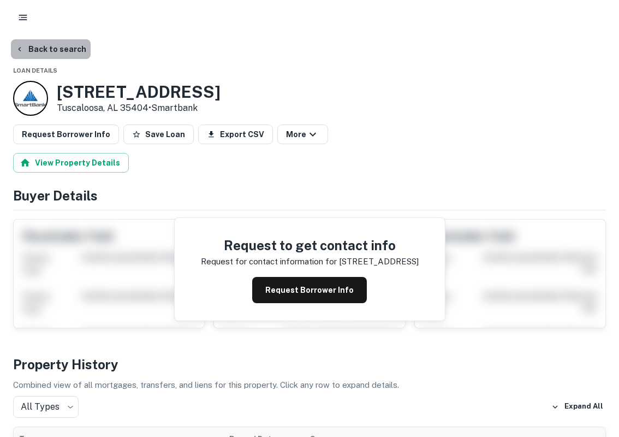
click at [61, 55] on button "Back to search" at bounding box center [51, 49] width 80 height 20
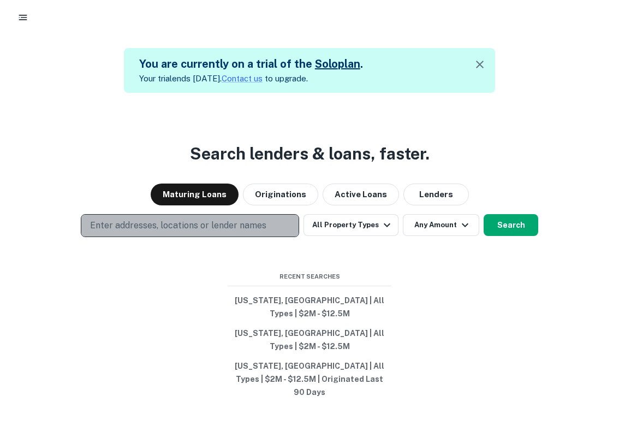
click at [180, 232] on p "Enter addresses, locations or lender names" at bounding box center [178, 225] width 176 height 13
click at [116, 232] on p "Enter addresses, locations or lender names" at bounding box center [178, 225] width 176 height 13
click at [109, 232] on p "Enter addresses, locations or lender names" at bounding box center [178, 225] width 176 height 13
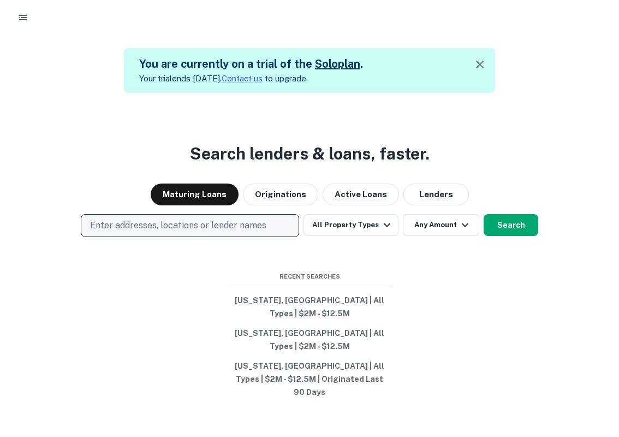
click at [112, 232] on p "Enter addresses, locations or lender names" at bounding box center [178, 225] width 176 height 13
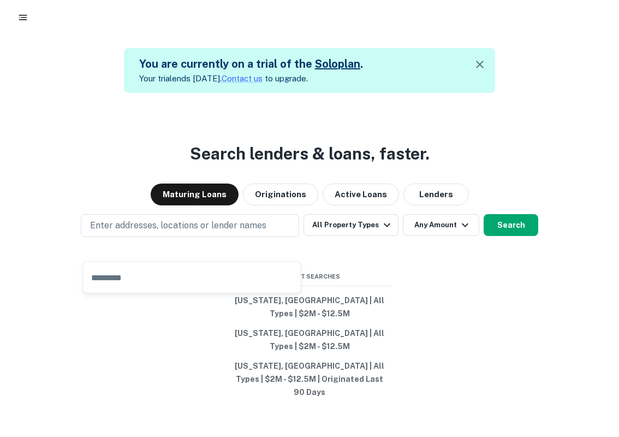
type input "**********"
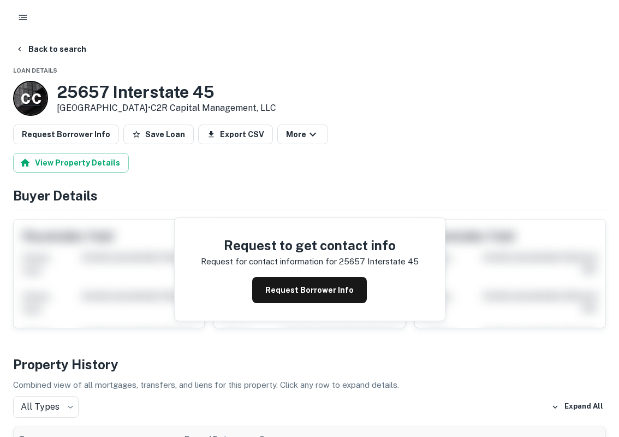
click at [35, 98] on p "C C" at bounding box center [31, 98] width 20 height 21
click at [62, 58] on button "Back to search" at bounding box center [51, 49] width 80 height 20
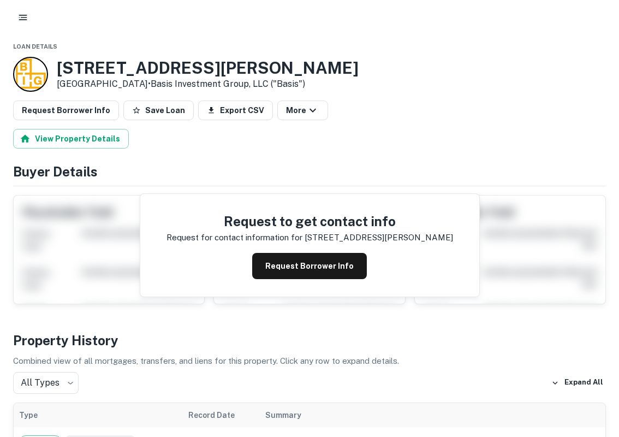
click at [26, 69] on div at bounding box center [30, 74] width 35 height 35
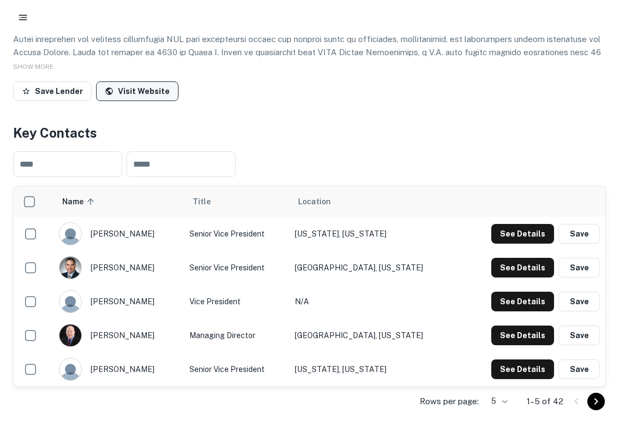
scroll to position [180, 0]
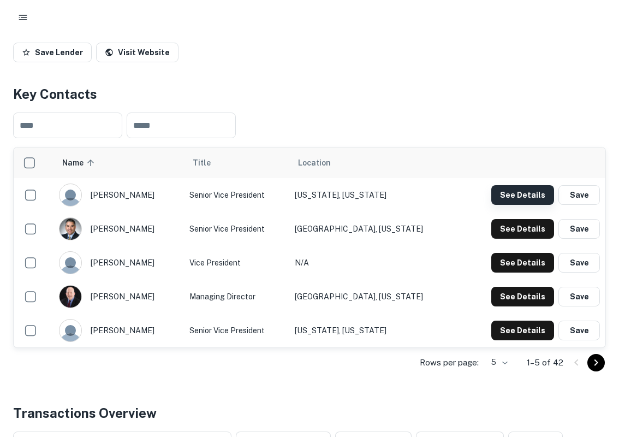
click at [502, 194] on button "See Details" at bounding box center [522, 195] width 63 height 20
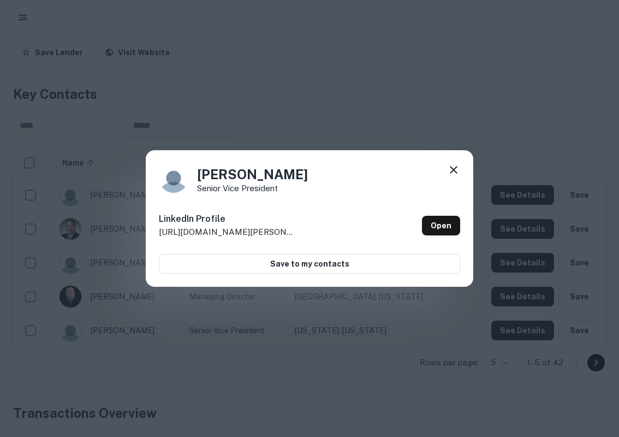
click at [421, 91] on div "[PERSON_NAME] Senior Vice President LinkedIn Profile [URL][DOMAIN_NAME][PERSON_…" at bounding box center [309, 218] width 619 height 437
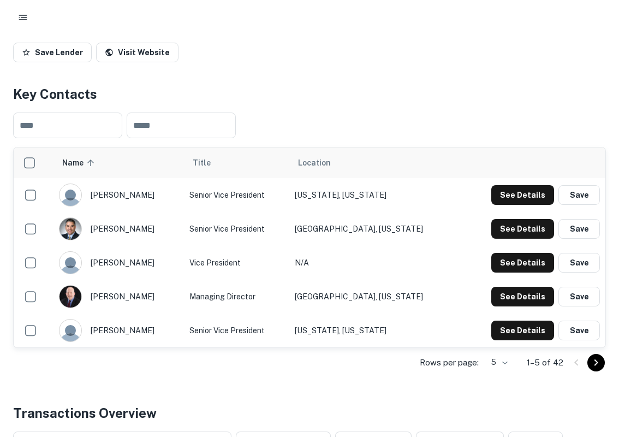
scroll to position [0, 0]
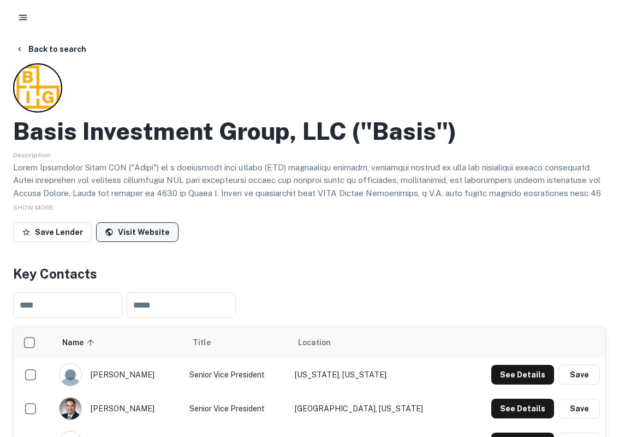
click at [123, 231] on link "Visit Website" at bounding box center [137, 232] width 82 height 20
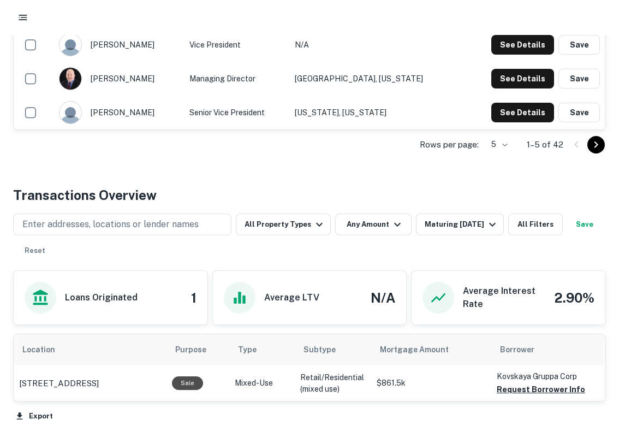
scroll to position [399, 0]
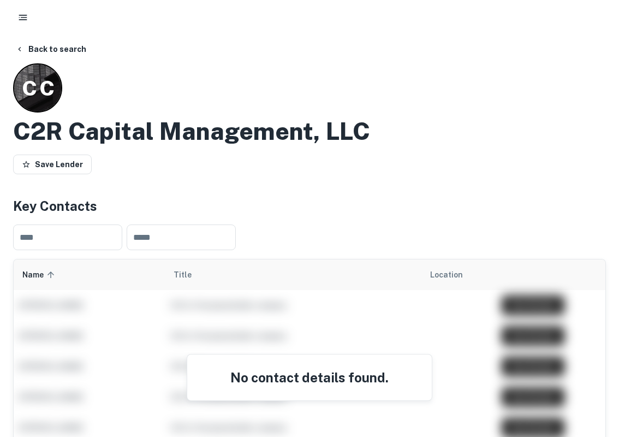
click at [79, 132] on h2 "C2R Capital Management, LLC" at bounding box center [191, 131] width 357 height 29
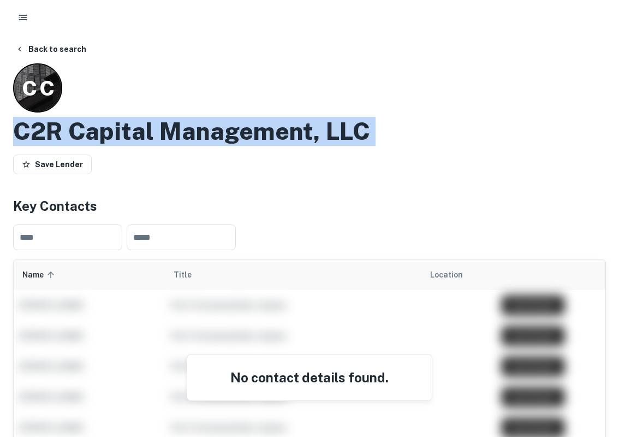
click at [79, 132] on h2 "C2R Capital Management, LLC" at bounding box center [191, 131] width 357 height 29
drag, startPoint x: 58, startPoint y: 127, endPoint x: 80, endPoint y: 129, distance: 22.0
click at [80, 129] on h2 "C2R Capital Management, LLC" at bounding box center [191, 131] width 357 height 29
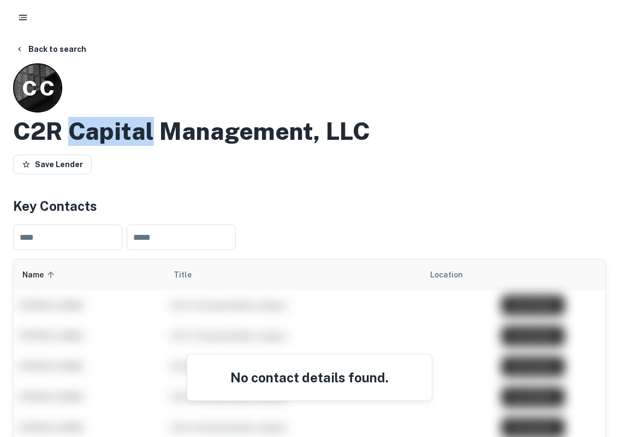
click at [80, 129] on h2 "C2R Capital Management, LLC" at bounding box center [191, 131] width 357 height 29
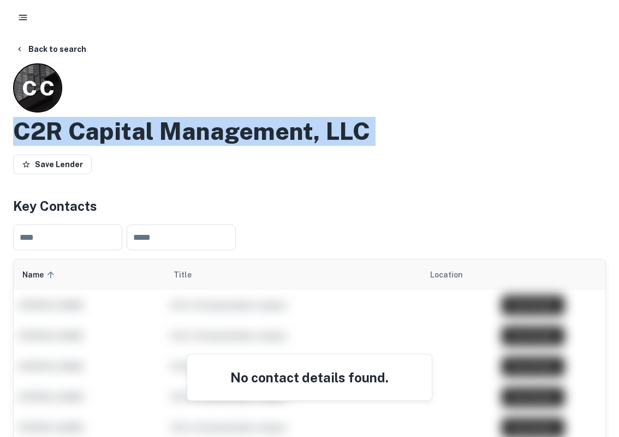
click at [80, 129] on h2 "C2R Capital Management, LLC" at bounding box center [191, 131] width 357 height 29
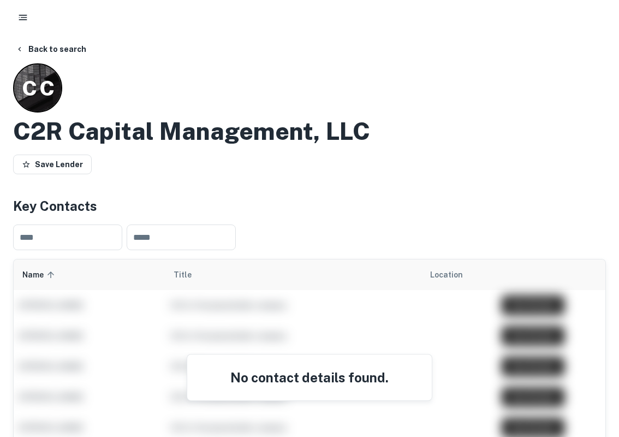
click at [115, 142] on h2 "C2R Capital Management, LLC" at bounding box center [191, 131] width 357 height 29
click at [40, 52] on button "Back to search" at bounding box center [51, 49] width 80 height 20
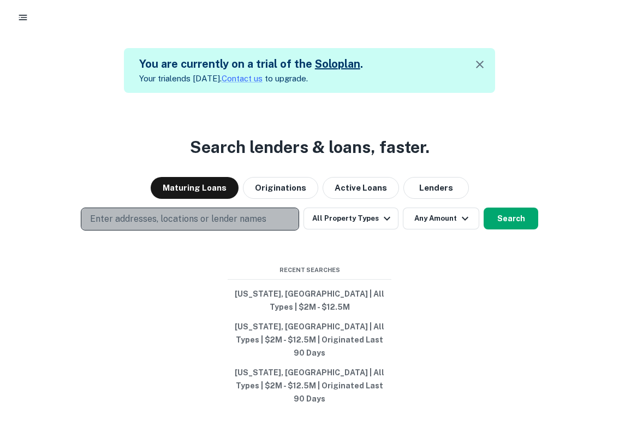
click at [131, 225] on p "Enter addresses, locations or lender names" at bounding box center [178, 218] width 176 height 13
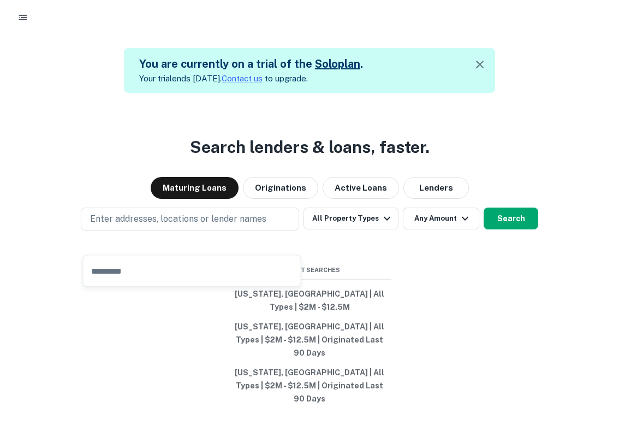
type input "**********"
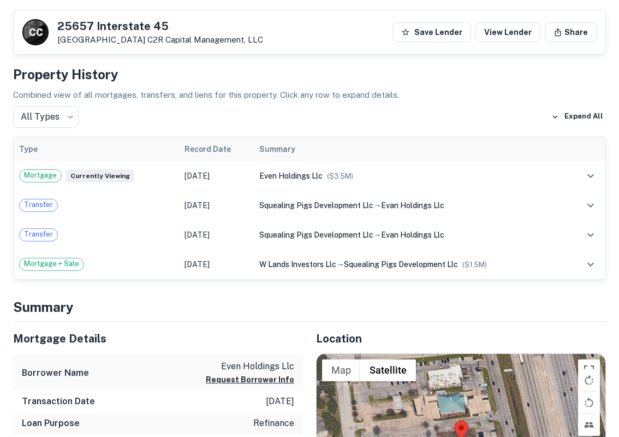
scroll to position [260, 0]
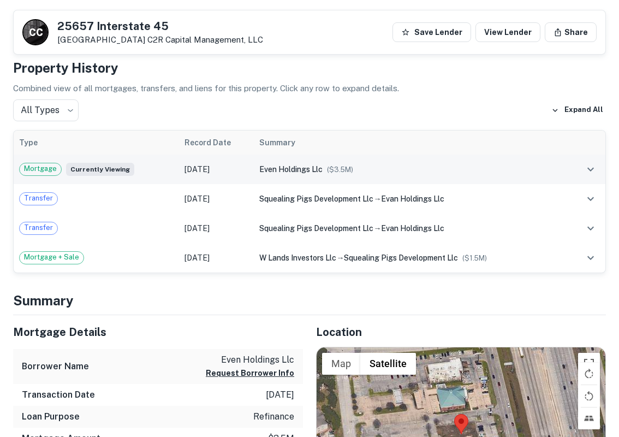
click at [292, 168] on span "even holdings llc" at bounding box center [290, 169] width 63 height 9
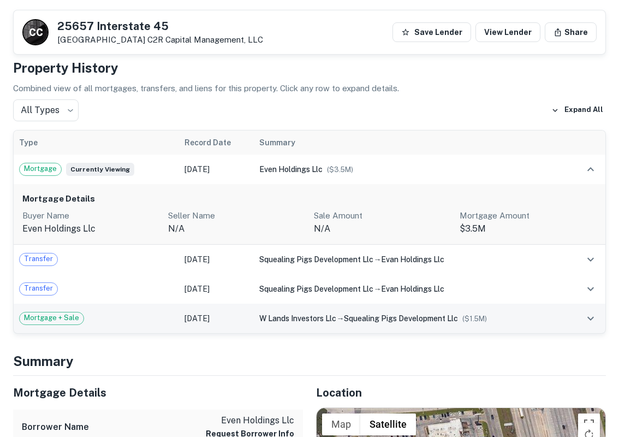
click at [242, 316] on td "Aug 23, 2018" at bounding box center [216, 318] width 75 height 29
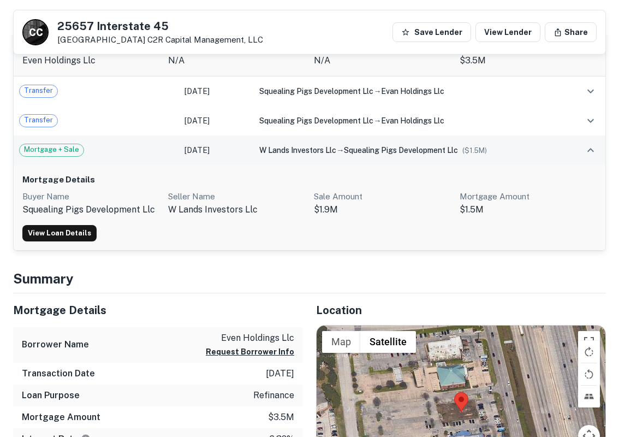
scroll to position [430, 0]
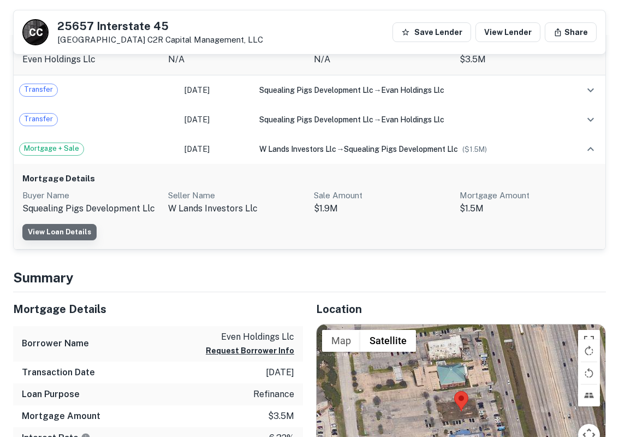
click at [89, 225] on link "View Loan Details" at bounding box center [59, 232] width 74 height 16
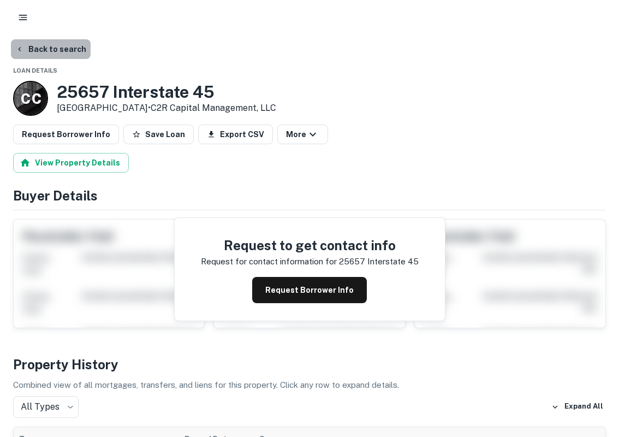
click at [55, 48] on button "Back to search" at bounding box center [51, 49] width 80 height 20
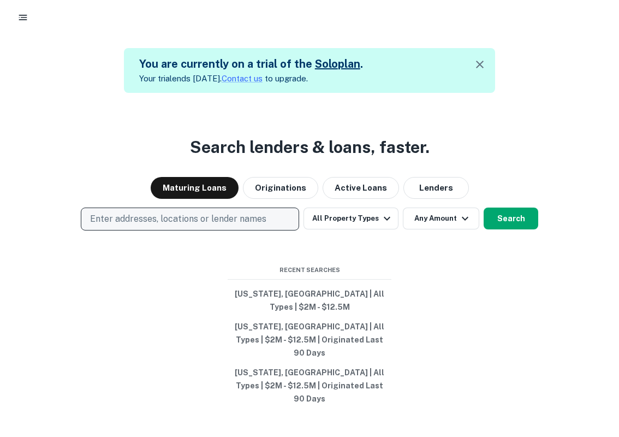
click at [159, 225] on p "Enter addresses, locations or lender names" at bounding box center [178, 218] width 176 height 13
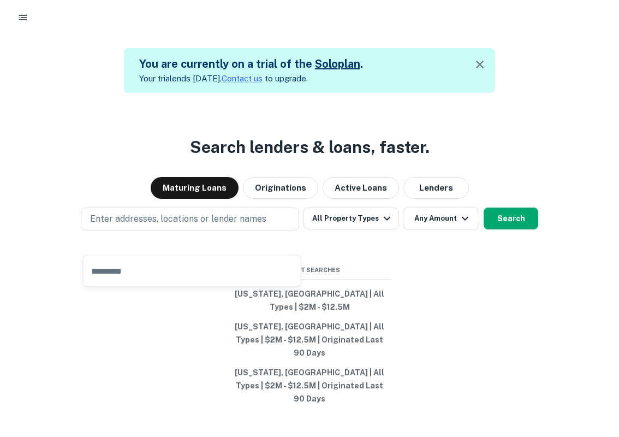
type input "**********"
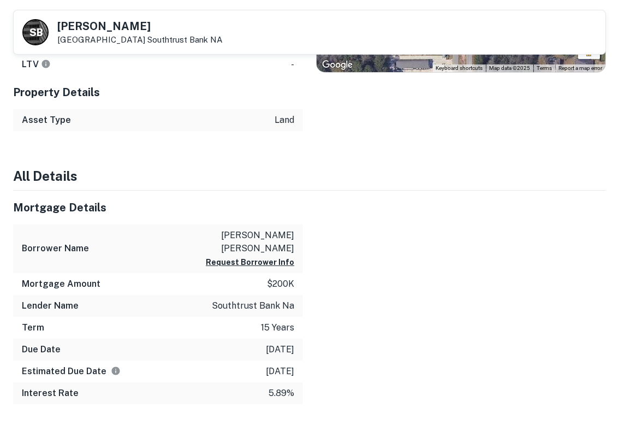
scroll to position [496, 0]
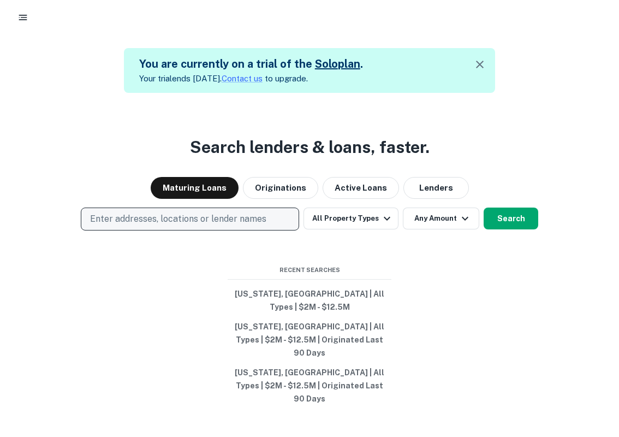
click at [164, 225] on p "Enter addresses, locations or lender names" at bounding box center [178, 218] width 176 height 13
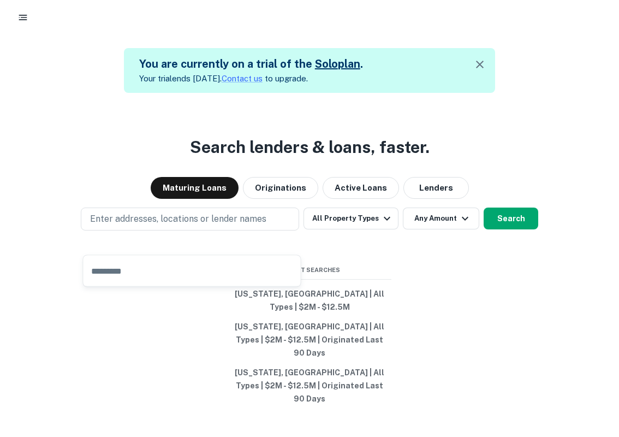
click at [159, 271] on input "text" at bounding box center [192, 271] width 217 height 31
type input "**********"
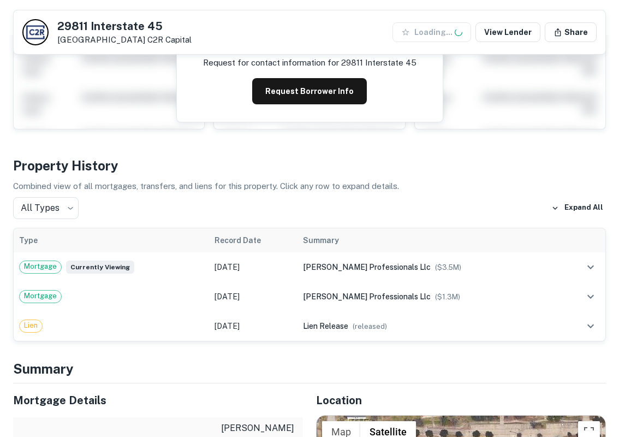
scroll to position [198, 0]
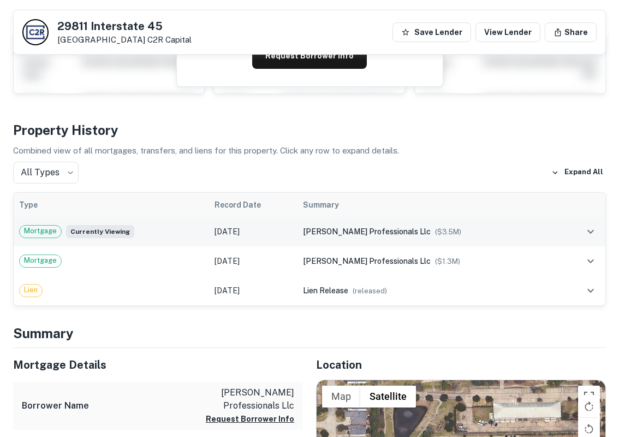
click at [342, 227] on span "broadwater professionals llc" at bounding box center [367, 231] width 128 height 9
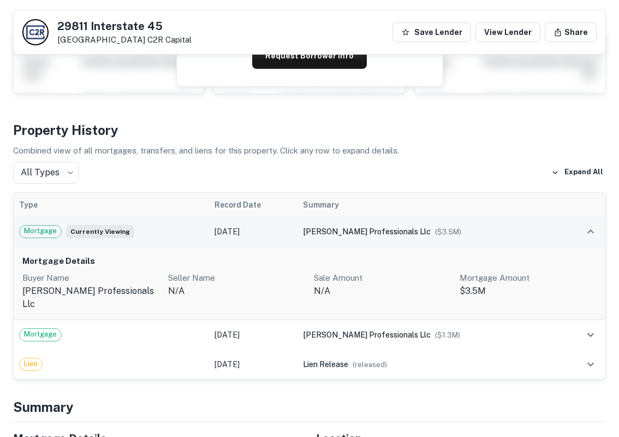
click at [110, 229] on span "Currently viewing" at bounding box center [100, 231] width 68 height 13
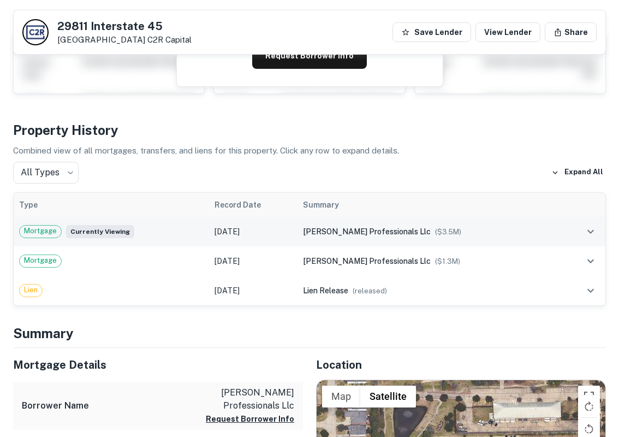
click at [46, 223] on td "Mortgage Currently viewing" at bounding box center [111, 231] width 195 height 29
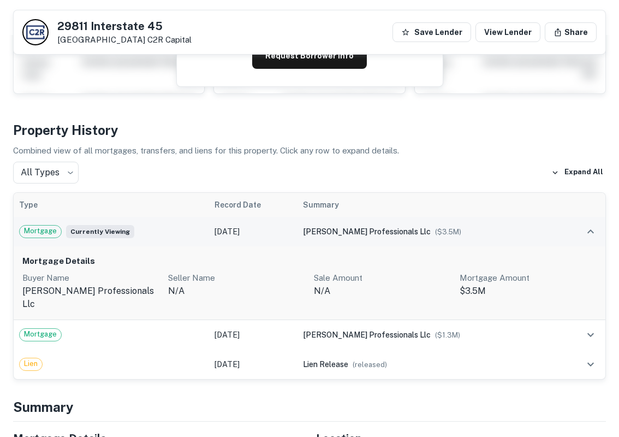
scroll to position [0, 0]
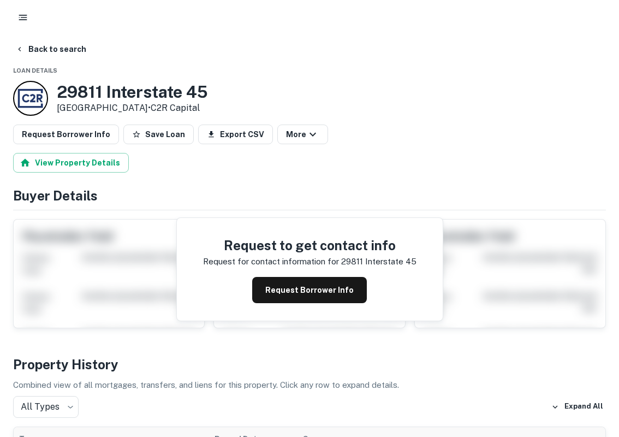
click at [39, 99] on div at bounding box center [30, 98] width 35 height 35
click at [30, 51] on button "Back to search" at bounding box center [51, 49] width 80 height 20
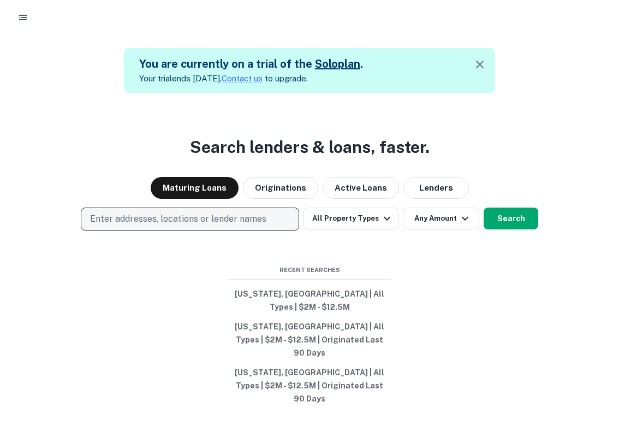
click at [198, 230] on button "Enter addresses, locations or lender names" at bounding box center [190, 218] width 218 height 23
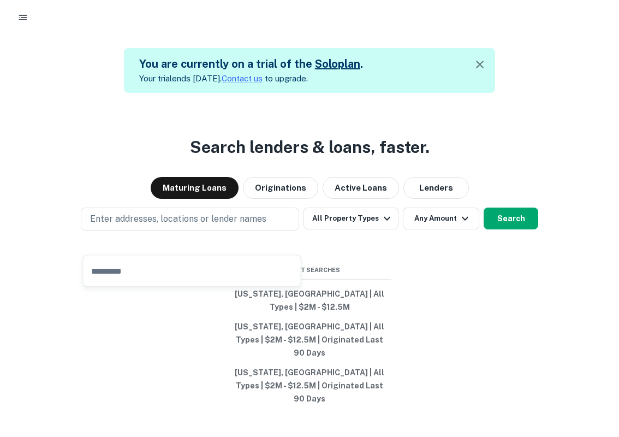
type input "**********"
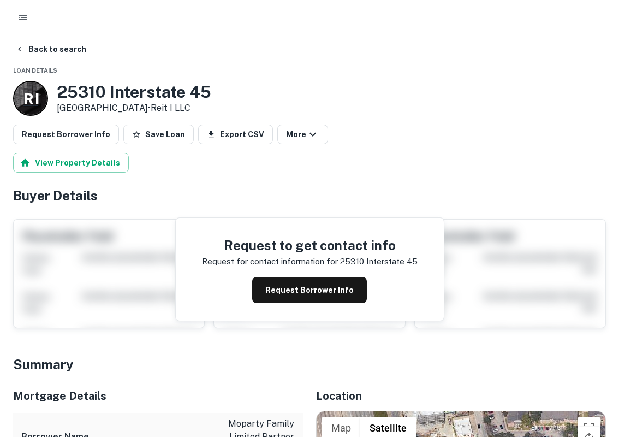
click at [40, 98] on div "R I" at bounding box center [30, 98] width 35 height 35
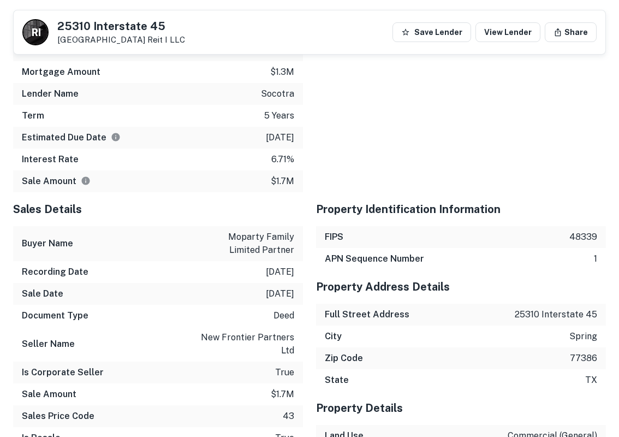
scroll to position [803, 0]
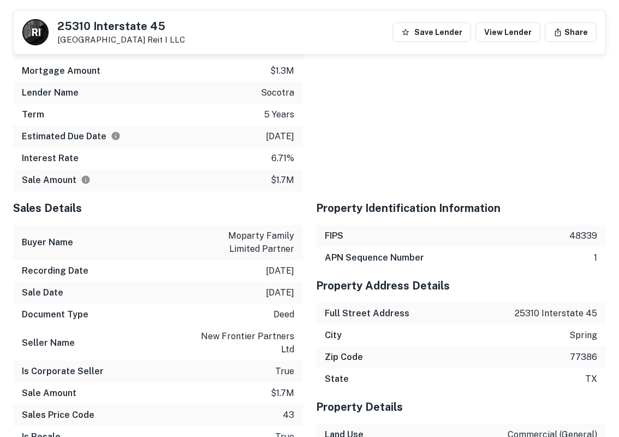
click at [282, 96] on p "socotra" at bounding box center [277, 92] width 33 height 13
drag, startPoint x: 288, startPoint y: 94, endPoint x: 282, endPoint y: 96, distance: 5.9
click at [282, 96] on p "socotra" at bounding box center [277, 92] width 33 height 13
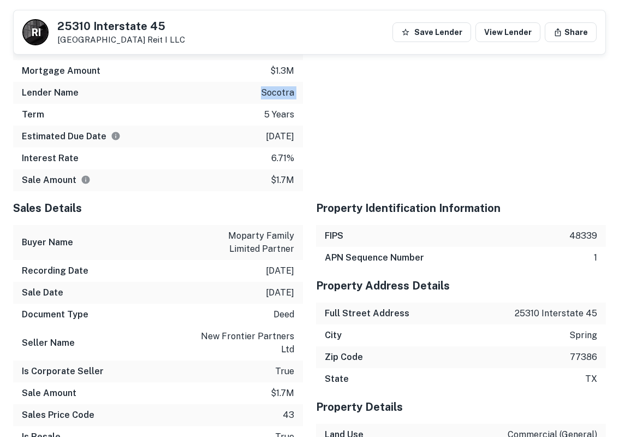
click at [313, 129] on div at bounding box center [454, 84] width 303 height 213
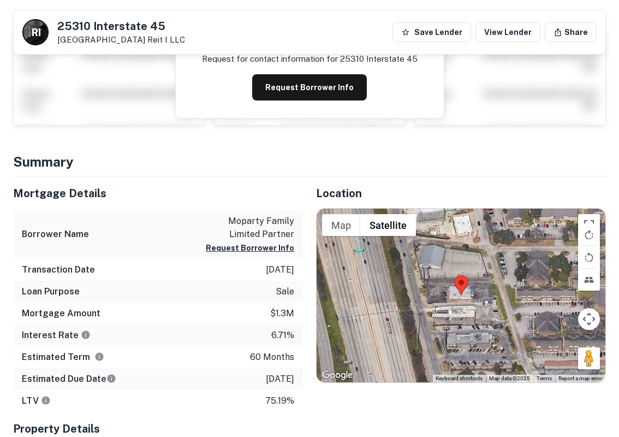
scroll to position [0, 0]
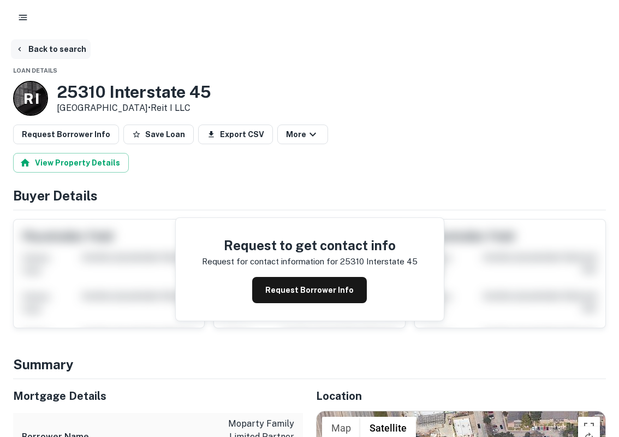
click at [41, 47] on button "Back to search" at bounding box center [51, 49] width 80 height 20
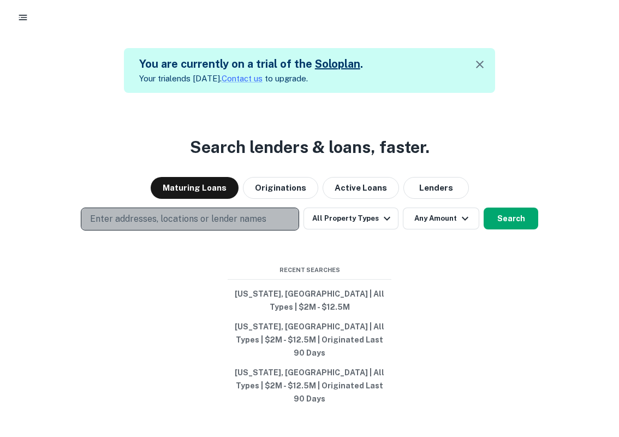
click at [117, 225] on p "Enter addresses, locations or lender names" at bounding box center [178, 218] width 176 height 13
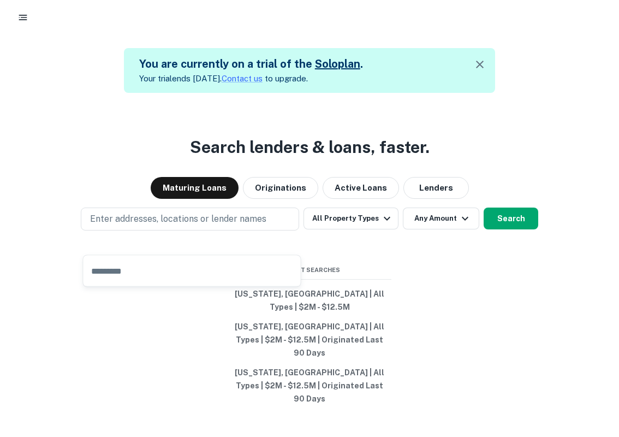
type input "**********"
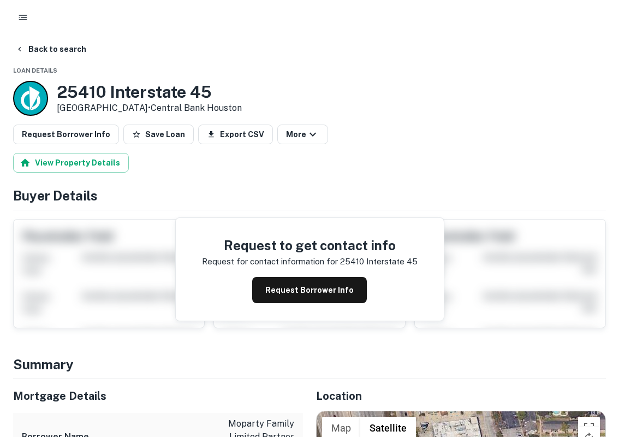
click at [37, 95] on div at bounding box center [30, 98] width 35 height 35
click at [35, 50] on button "Back to search" at bounding box center [51, 49] width 80 height 20
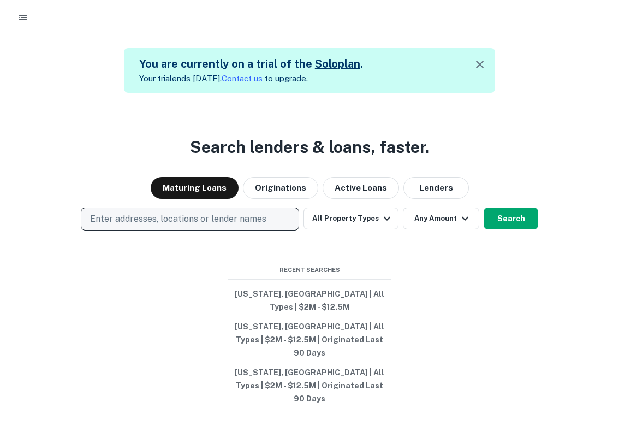
click at [159, 225] on p "Enter addresses, locations or lender names" at bounding box center [178, 218] width 176 height 13
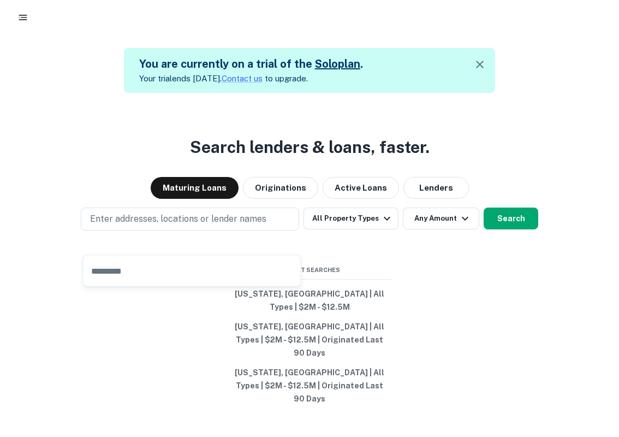
type input "**********"
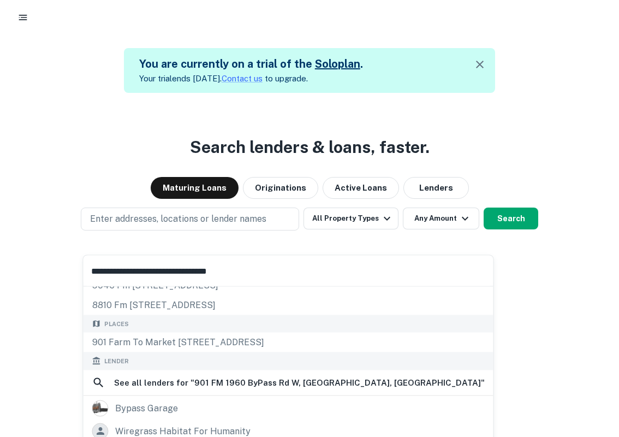
scroll to position [52, 0]
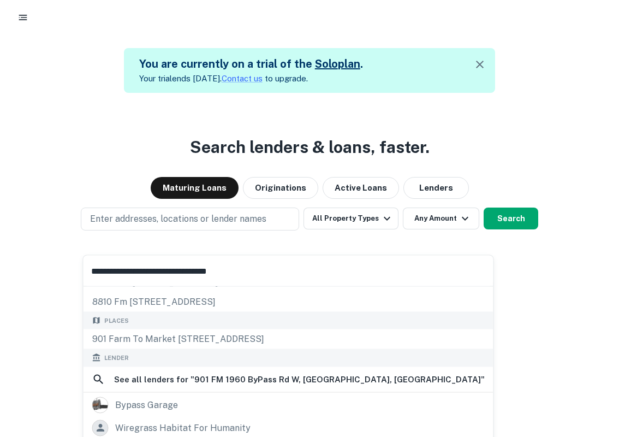
click at [176, 335] on div "901 Farm to Market 1960 Bypass Road West, Humble, TX, USA" at bounding box center [289, 339] width 410 height 20
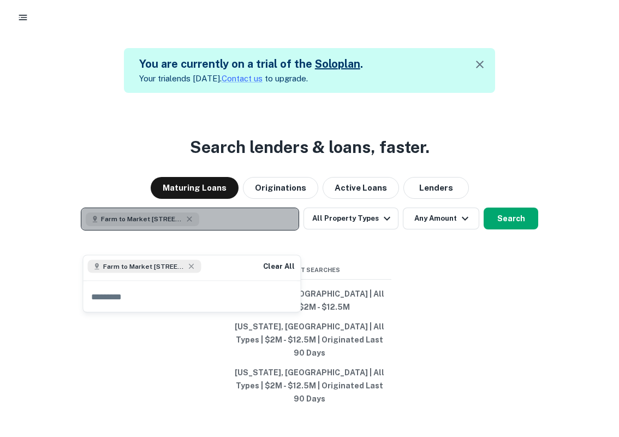
drag, startPoint x: 425, startPoint y: 326, endPoint x: 223, endPoint y: 248, distance: 216.4
click at [223, 230] on button "Farm to Market 1960 Bypass Rd W, Humble, TX 77338, USA" at bounding box center [190, 218] width 218 height 23
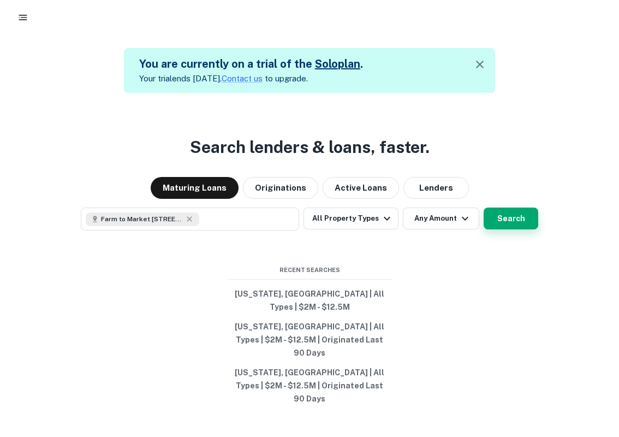
drag, startPoint x: 223, startPoint y: 248, endPoint x: 503, endPoint y: 231, distance: 281.2
click at [503, 229] on button "Search" at bounding box center [511, 218] width 55 height 22
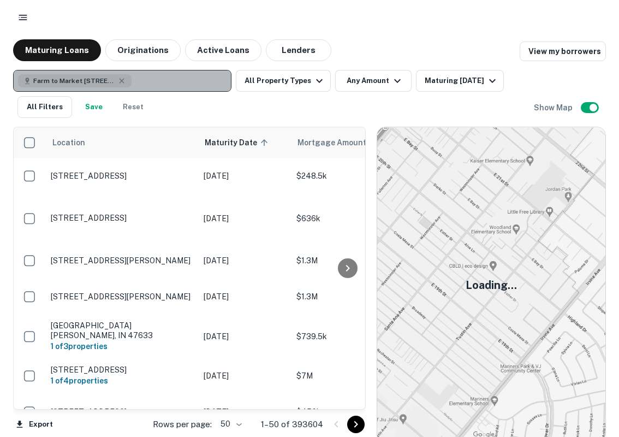
click at [127, 76] on div "Farm to Market 1960 Bypass Rd W, Humble, TX 77338, USA" at bounding box center [75, 80] width 114 height 13
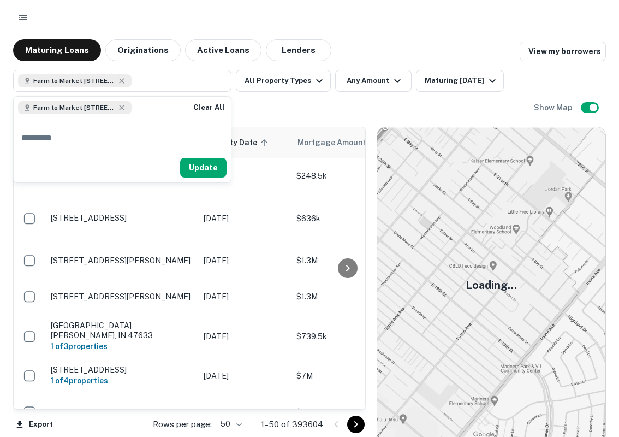
type input "**********"
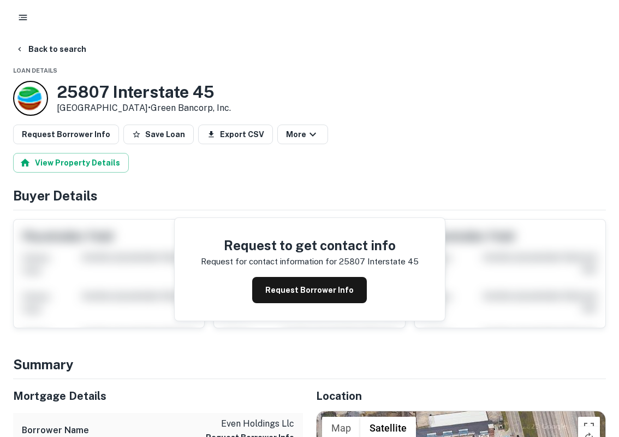
click at [21, 96] on div at bounding box center [30, 98] width 35 height 35
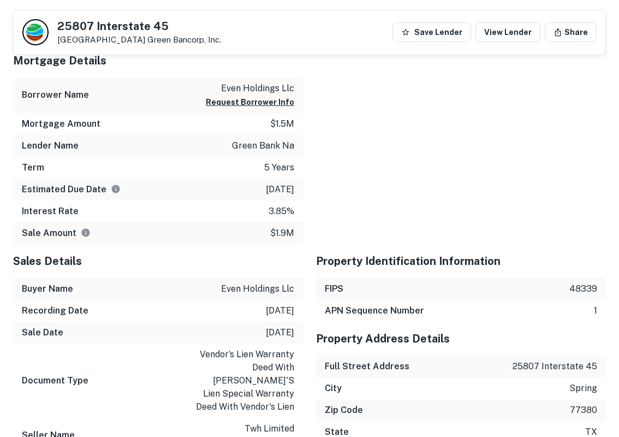
scroll to position [774, 0]
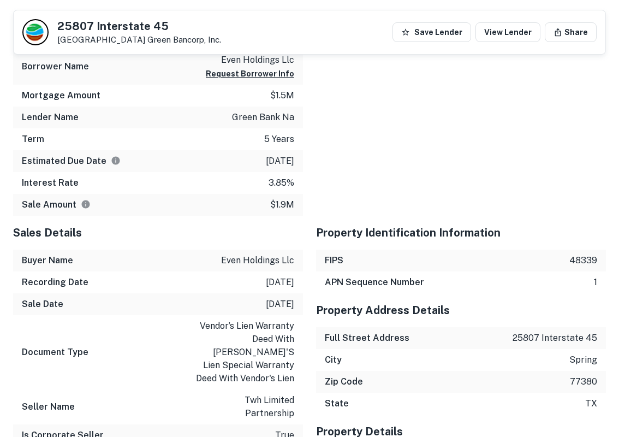
click at [228, 324] on p "vendor’s lien warranty deed with vendor's lien special warranty deed with vendo…" at bounding box center [245, 352] width 98 height 66
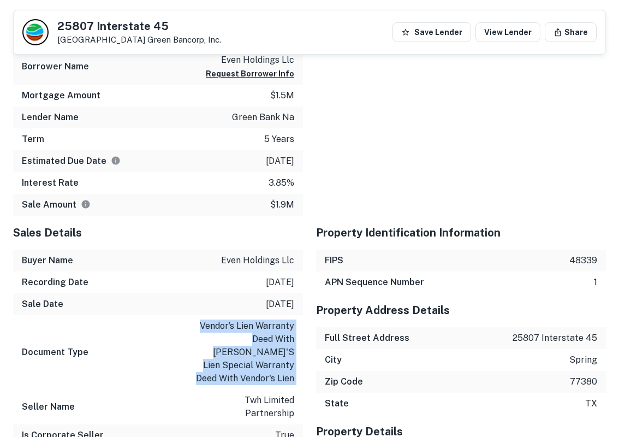
click at [234, 337] on p "vendor’s lien warranty deed with vendor's lien special warranty deed with vendo…" at bounding box center [245, 352] width 98 height 66
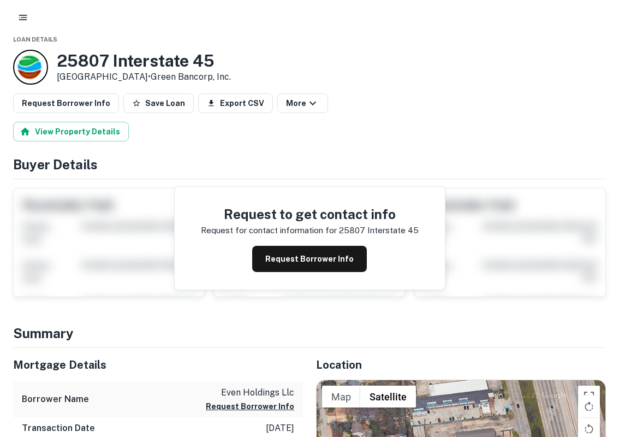
scroll to position [0, 0]
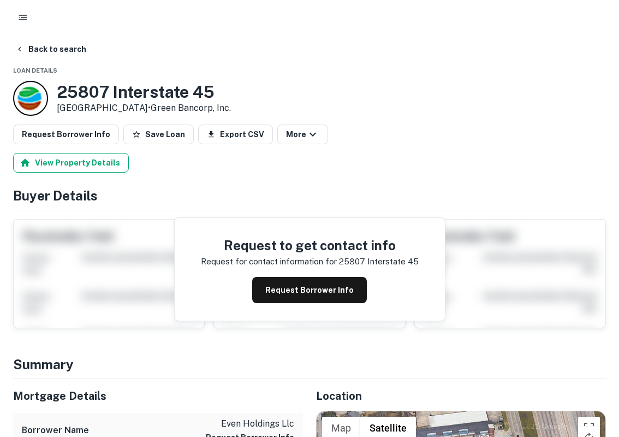
click at [110, 165] on button "View Property Details" at bounding box center [71, 163] width 116 height 20
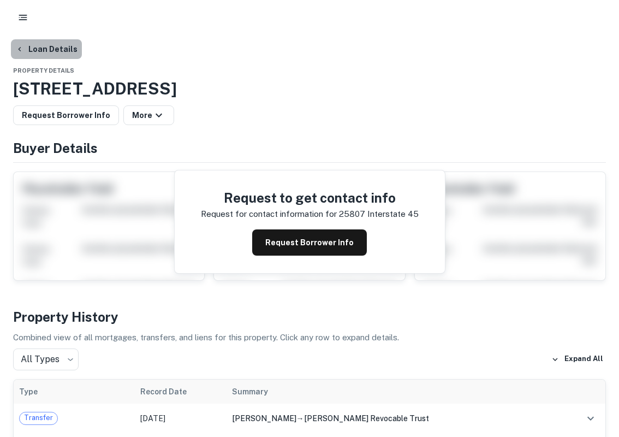
click at [50, 49] on button "Loan Details" at bounding box center [46, 49] width 71 height 20
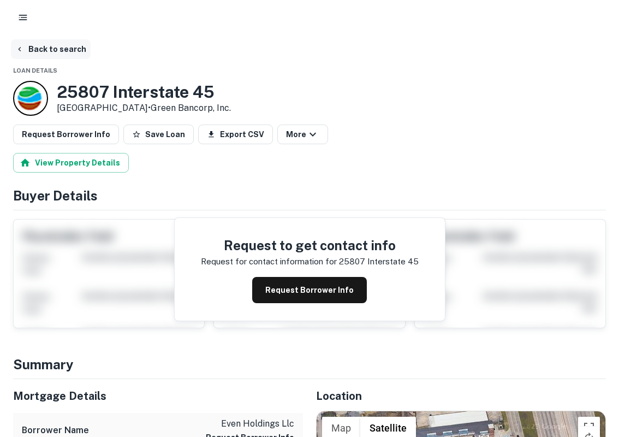
click at [46, 54] on button "Back to search" at bounding box center [51, 49] width 80 height 20
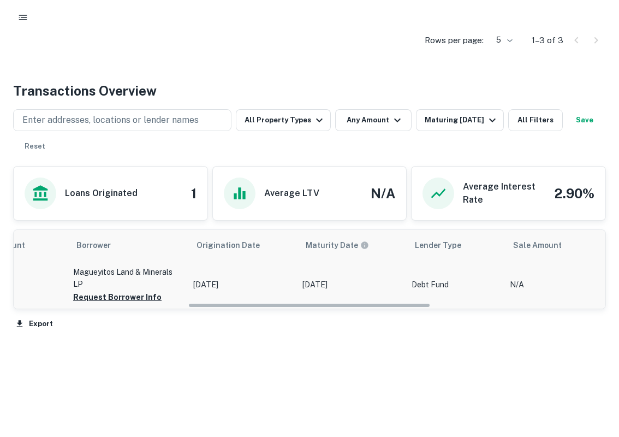
scroll to position [0, 425]
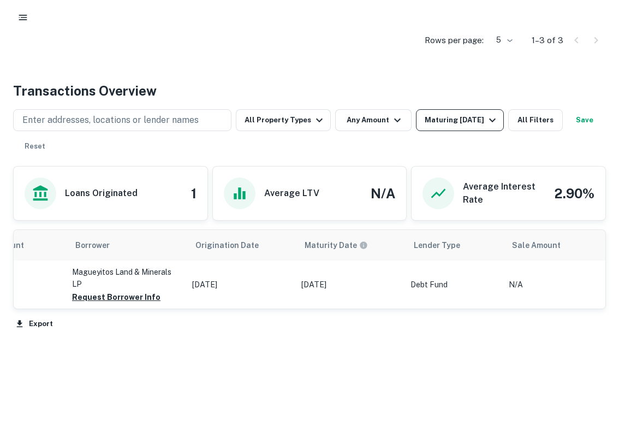
click at [460, 111] on button "Maturing [DATE]" at bounding box center [460, 120] width 88 height 22
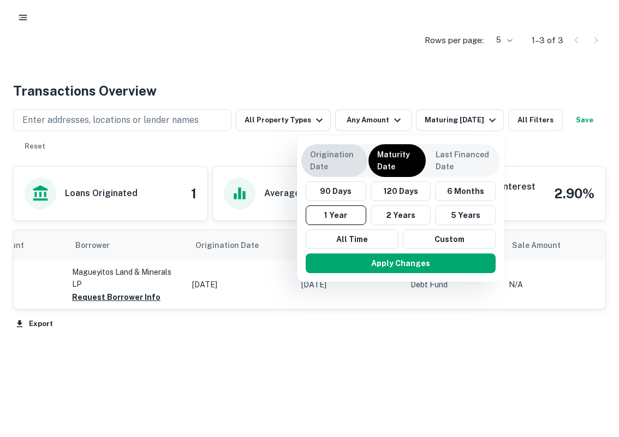
click at [343, 167] on p "Origination Date" at bounding box center [334, 161] width 49 height 24
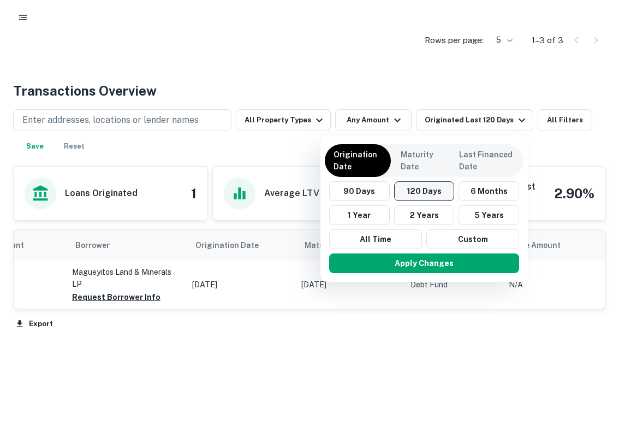
click at [415, 193] on button "120 Days" at bounding box center [424, 191] width 61 height 20
click at [418, 266] on button "Apply Changes" at bounding box center [424, 263] width 190 height 20
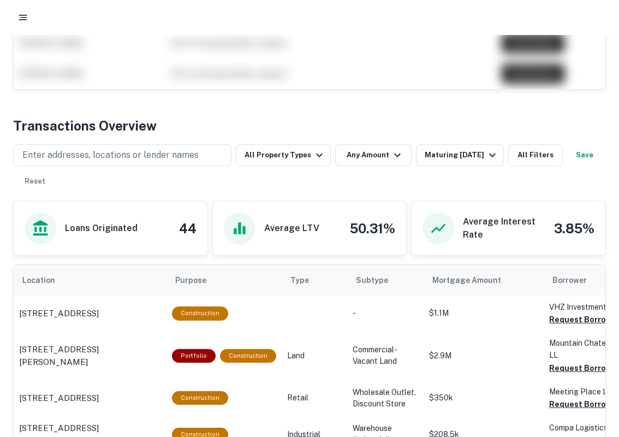
scroll to position [385, 0]
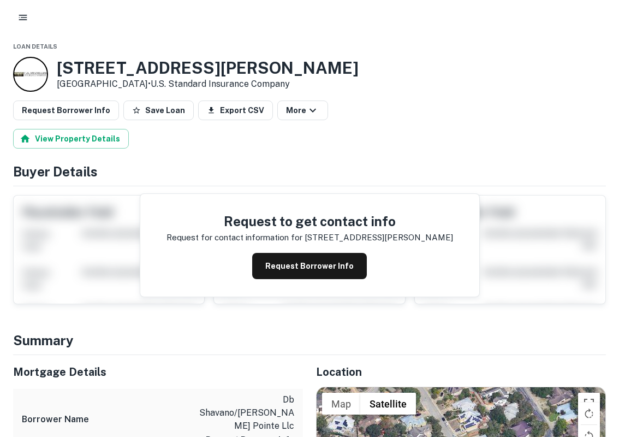
click at [40, 70] on div at bounding box center [30, 74] width 35 height 35
drag, startPoint x: 156, startPoint y: 82, endPoint x: 298, endPoint y: 84, distance: 142.0
click at [298, 84] on div "[STREET_ADDRESS][PERSON_NAME] • U.s. Standard Insurance Company" at bounding box center [309, 74] width 593 height 35
copy p "U.s. Standard Insurance Company"
drag, startPoint x: 278, startPoint y: 82, endPoint x: 148, endPoint y: 0, distance: 154.1
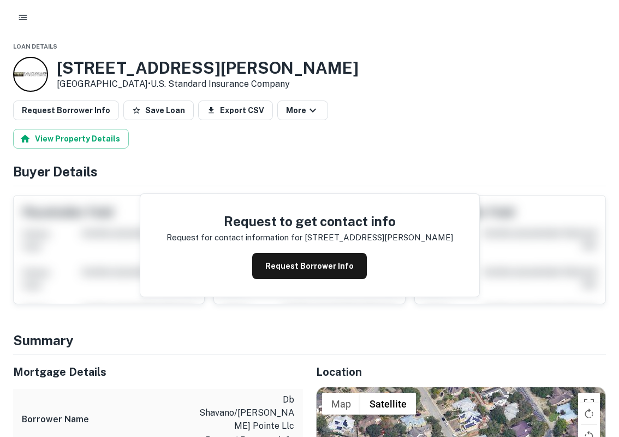
click at [0, 0] on div "Loan Details [STREET_ADDRESS][PERSON_NAME] • U.s. Standard Insurance Company Re…" at bounding box center [309, 218] width 619 height 437
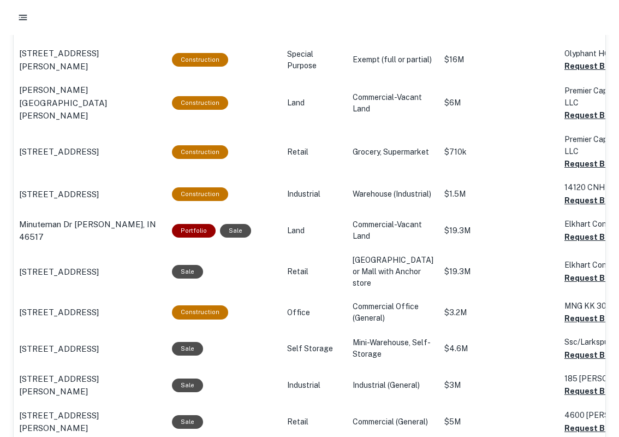
scroll to position [854, 0]
